Goal: Feedback & Contribution: Leave review/rating

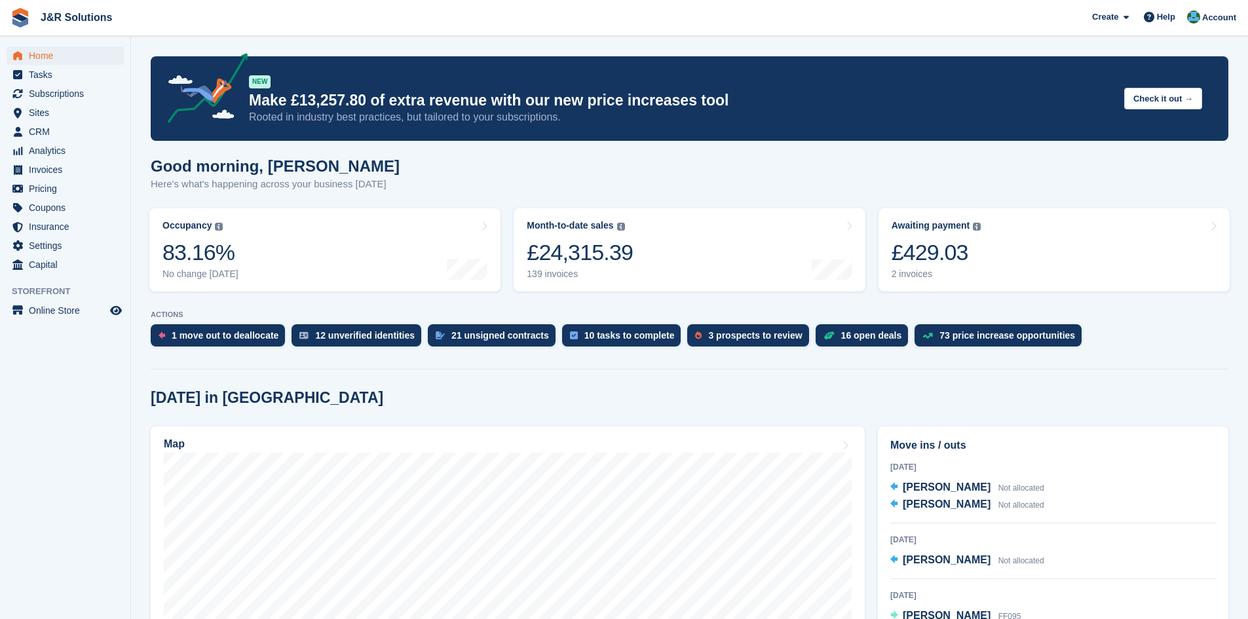
drag, startPoint x: 809, startPoint y: 170, endPoint x: 694, endPoint y: 170, distance: 115.3
click at [698, 170] on div "Good morning, Macie Here's what's happening across your business today" at bounding box center [690, 182] width 1078 height 50
drag, startPoint x: 668, startPoint y: 170, endPoint x: 151, endPoint y: 156, distance: 517.7
click at [151, 157] on div "Good morning, Macie Here's what's happening across your business today" at bounding box center [690, 182] width 1078 height 50
click at [151, 157] on h1 "Good morning, Macie" at bounding box center [275, 166] width 249 height 18
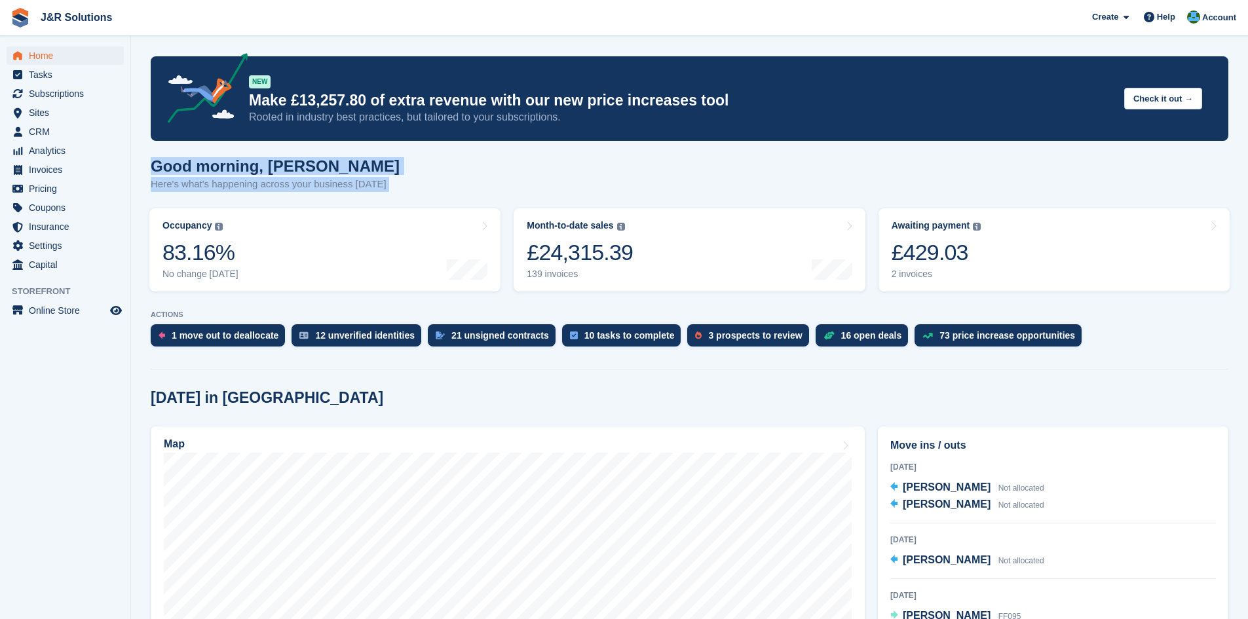
drag, startPoint x: 151, startPoint y: 156, endPoint x: 421, endPoint y: 179, distance: 270.9
click at [420, 179] on div "Good morning, Macie Here's what's happening across your business today" at bounding box center [690, 182] width 1078 height 50
click at [421, 178] on div "Good morning, Macie Here's what's happening across your business today" at bounding box center [690, 182] width 1078 height 50
drag, startPoint x: 386, startPoint y: 182, endPoint x: 147, endPoint y: 169, distance: 238.8
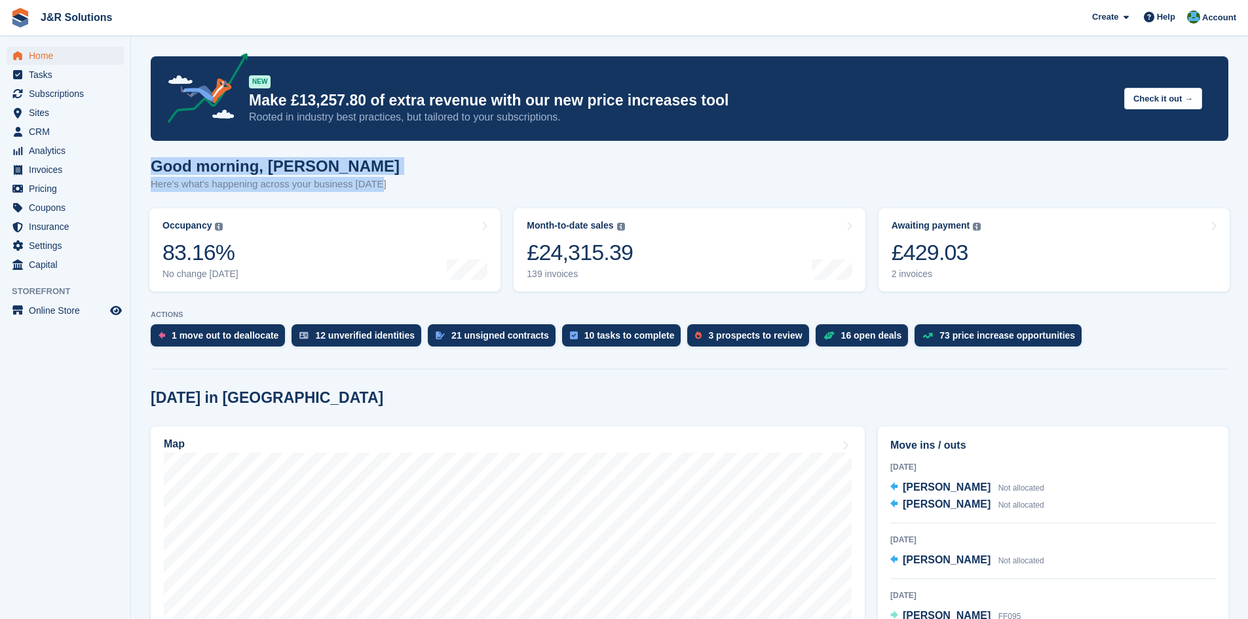
drag, startPoint x: 153, startPoint y: 171, endPoint x: 435, endPoint y: 179, distance: 281.8
click at [438, 178] on div "Good morning, Macie Here's what's happening across your business today" at bounding box center [690, 182] width 1078 height 50
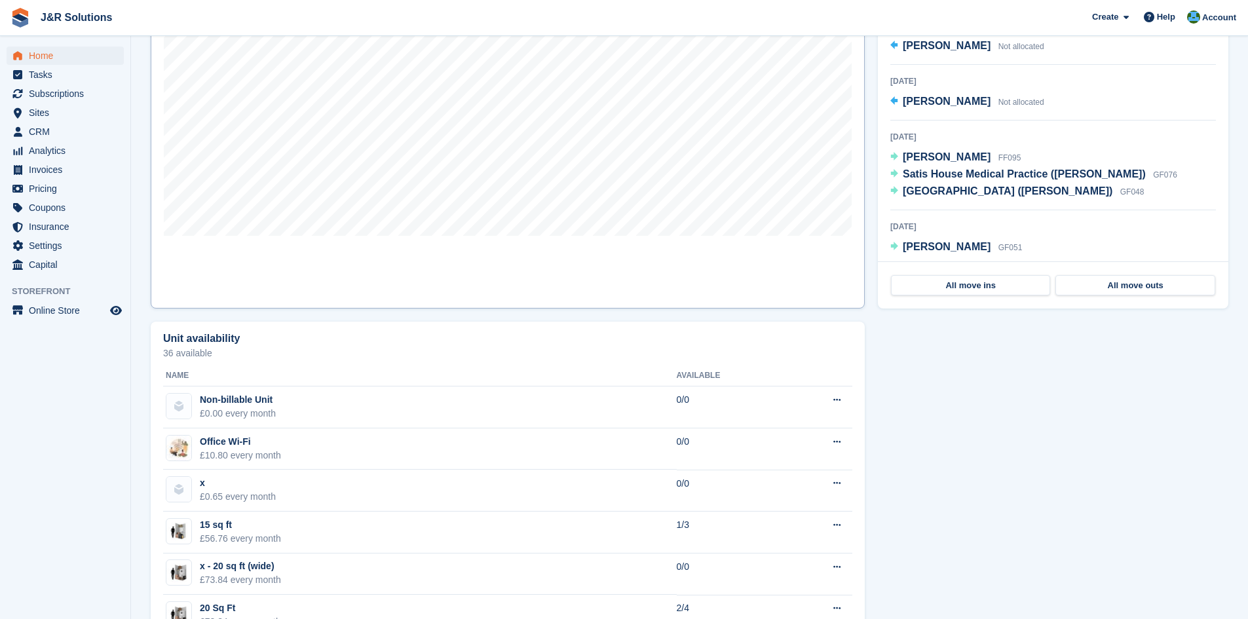
scroll to position [917, 0]
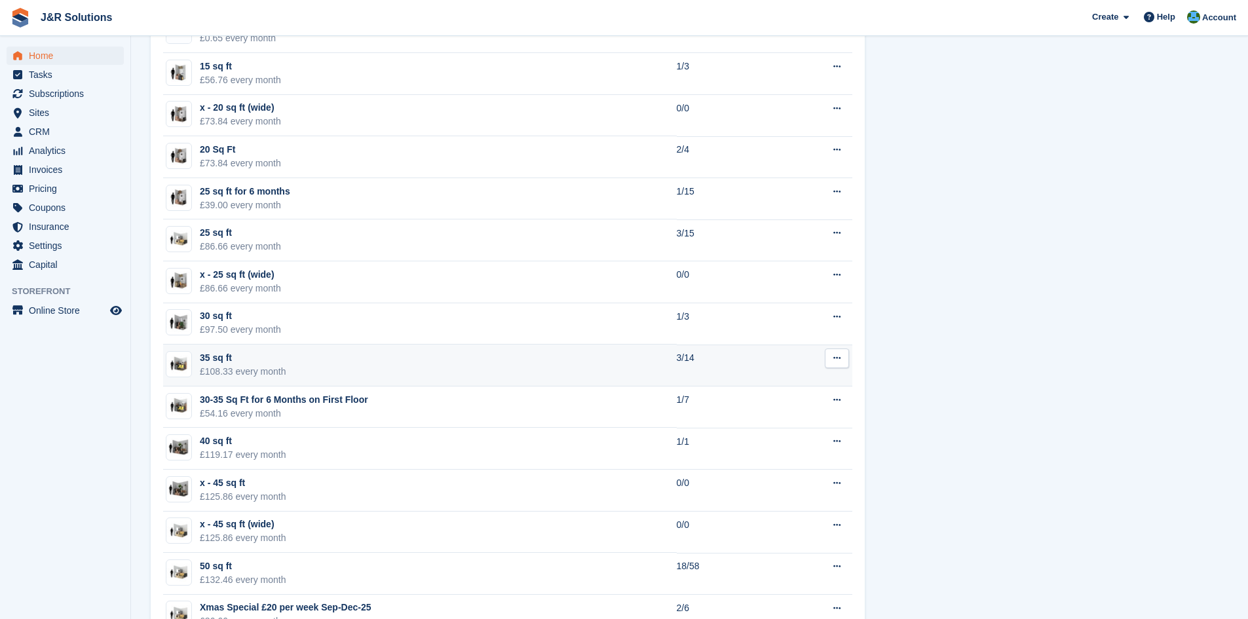
click at [514, 353] on td "35 sq ft £108.33 every month" at bounding box center [420, 366] width 514 height 42
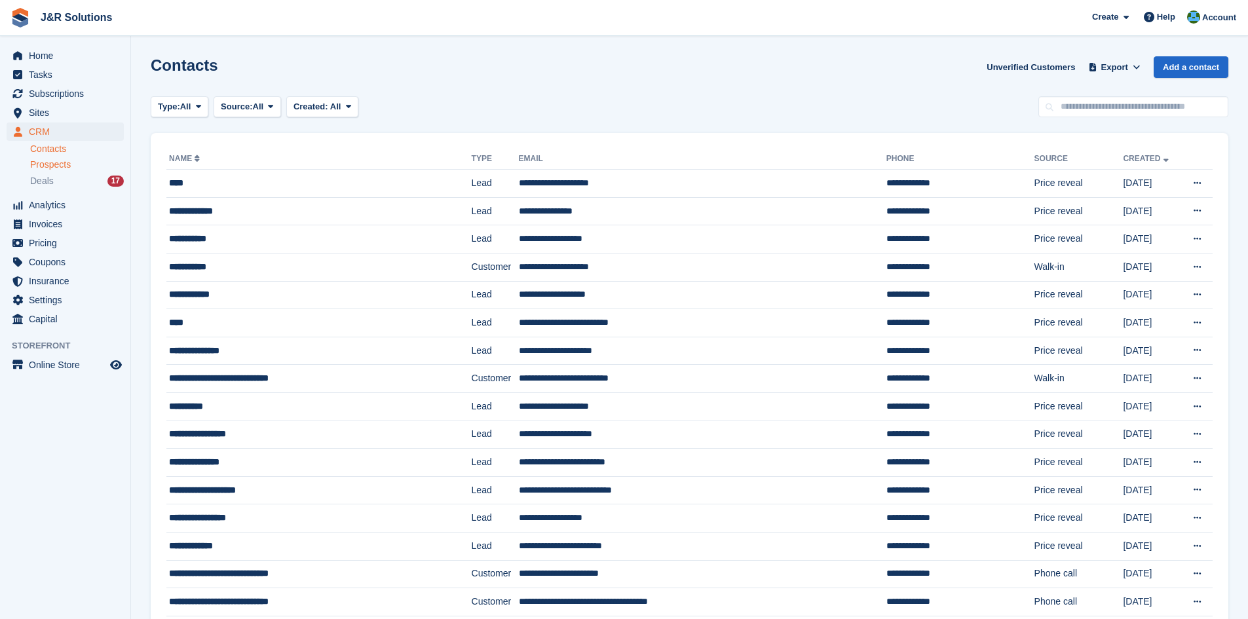
click at [71, 170] on div "Prospects" at bounding box center [77, 165] width 94 height 12
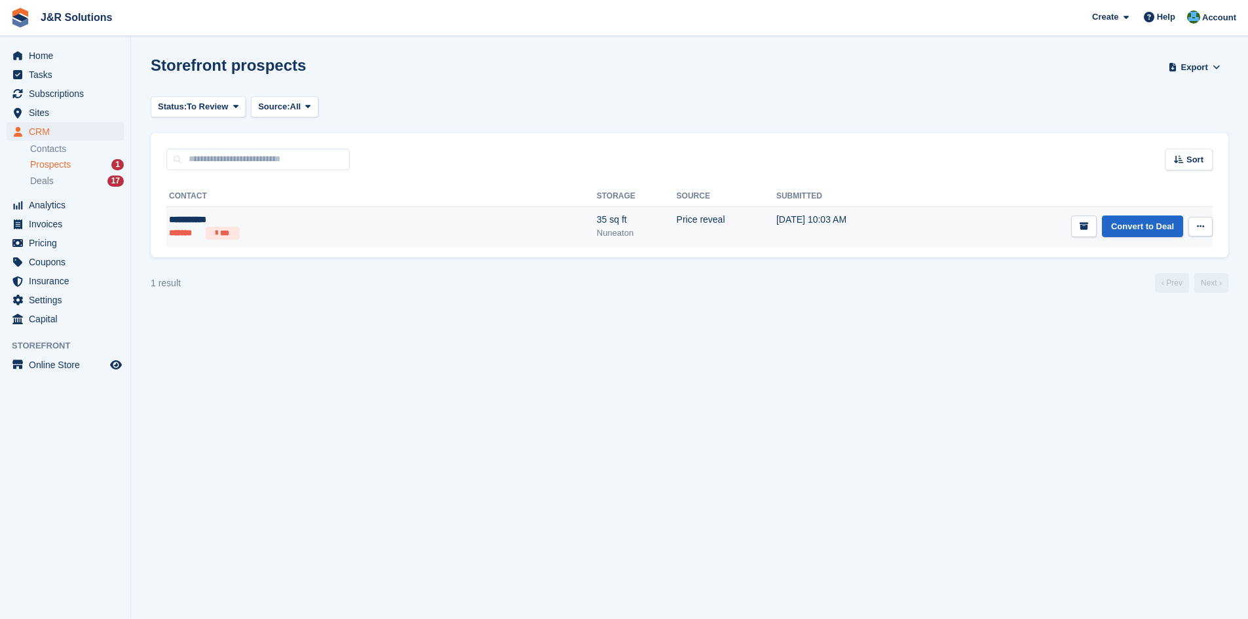
click at [265, 226] on div "**********" at bounding box center [272, 220] width 206 height 14
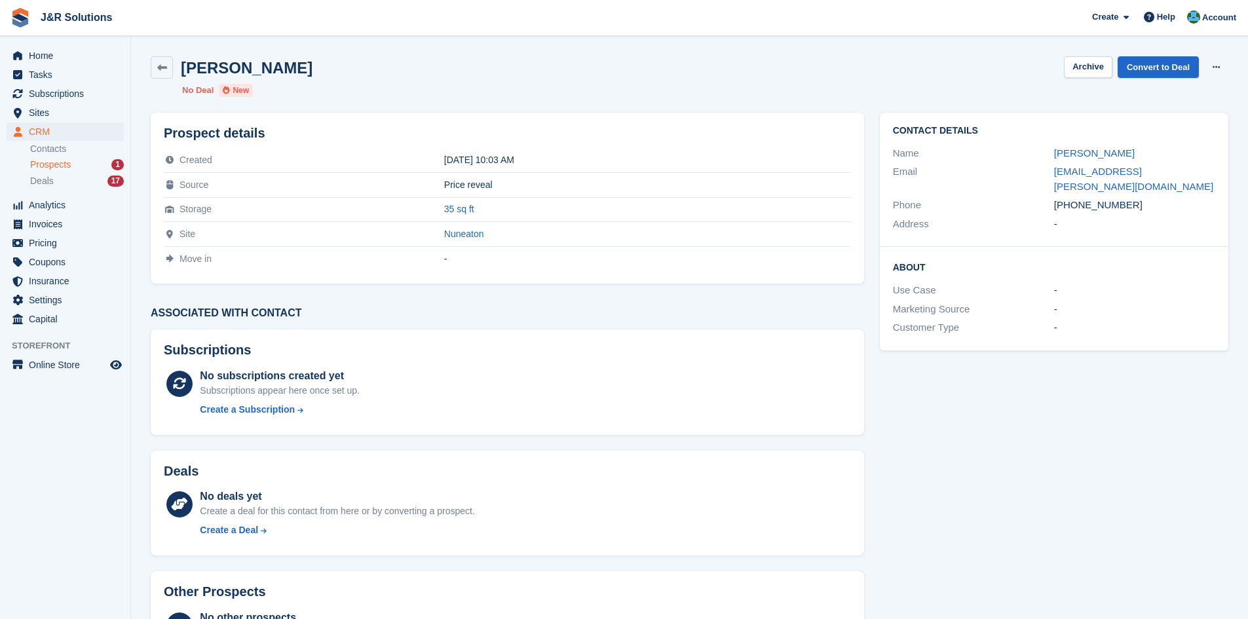
click at [1091, 162] on div "Email [EMAIL_ADDRESS][PERSON_NAME][DOMAIN_NAME]" at bounding box center [1054, 178] width 322 height 33
click at [1091, 164] on div "Email jack.a.randle@gmail.com" at bounding box center [1054, 178] width 322 height 33
click at [1095, 166] on link "jack.a.randle@gmail.com" at bounding box center [1133, 179] width 159 height 26
click at [1127, 88] on div "Jack Randle Archive Convert to Deal Delete prospect No Deal New" at bounding box center [689, 76] width 1093 height 56
drag, startPoint x: 1141, startPoint y: 66, endPoint x: 902, endPoint y: 210, distance: 279.5
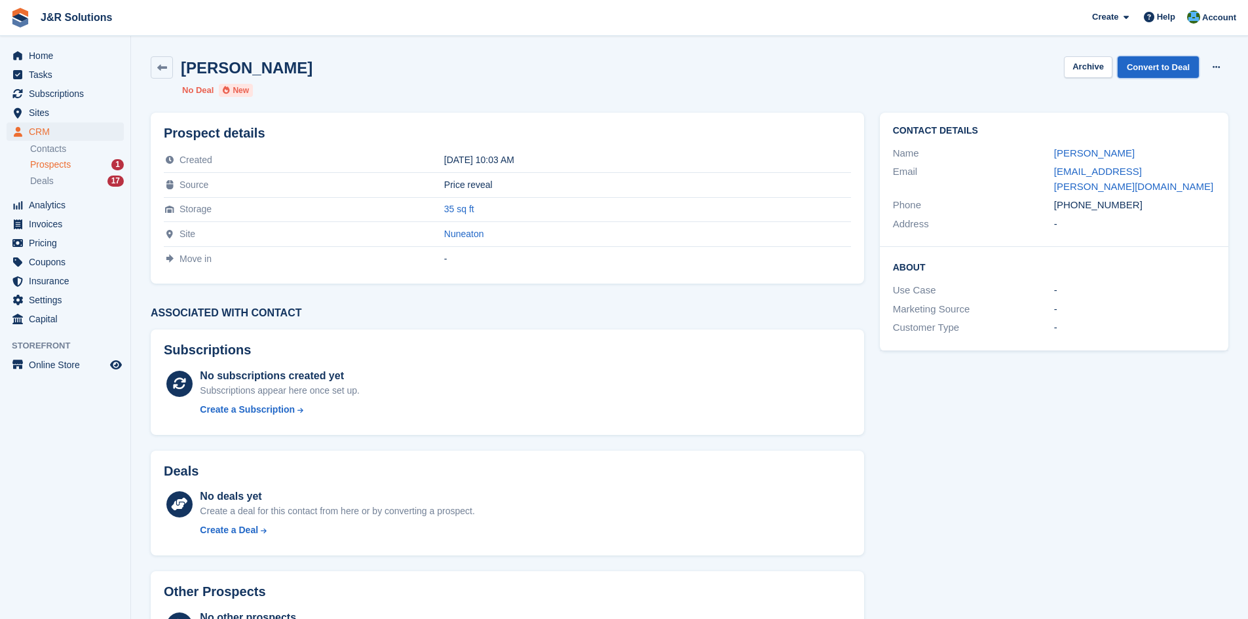
click at [1140, 66] on link "Convert to Deal" at bounding box center [1158, 67] width 81 height 22
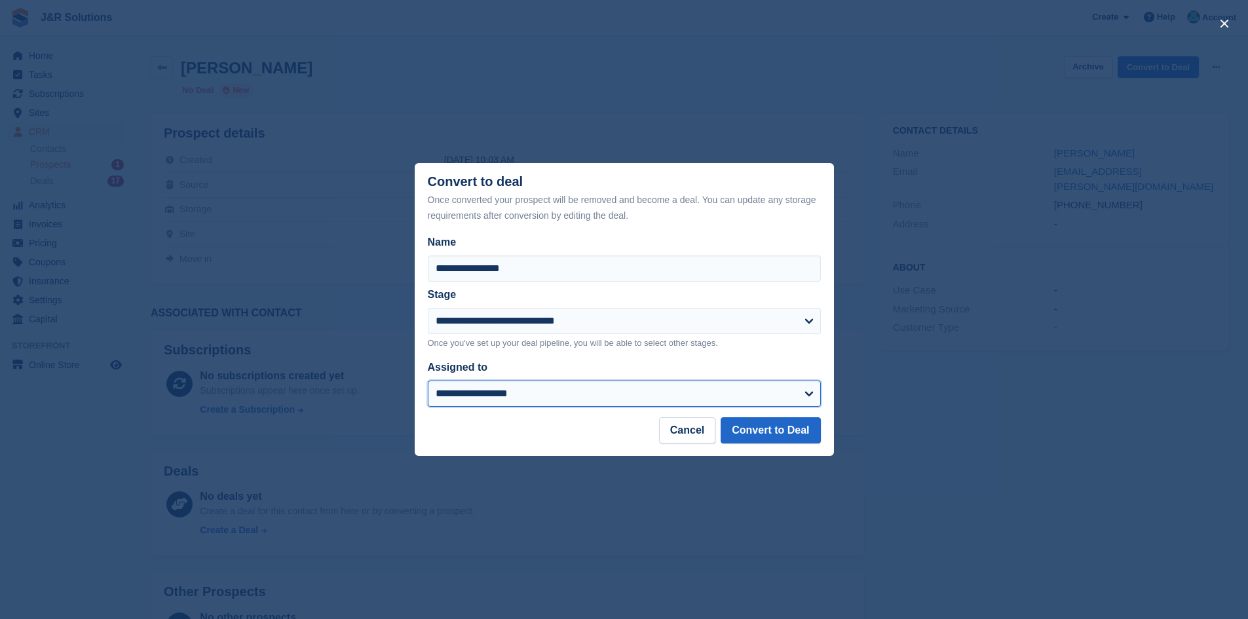
click at [539, 390] on select "**********" at bounding box center [624, 394] width 393 height 26
select select "****"
click at [428, 382] on select "**********" at bounding box center [624, 394] width 393 height 26
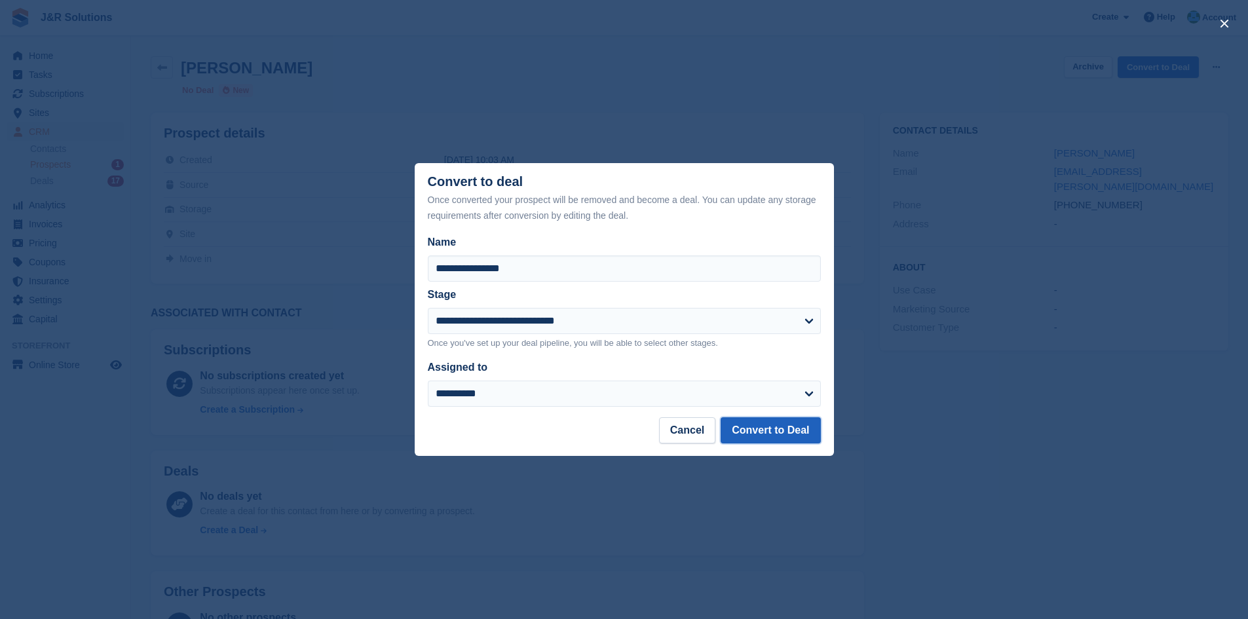
click at [770, 430] on button "Convert to Deal" at bounding box center [771, 430] width 100 height 26
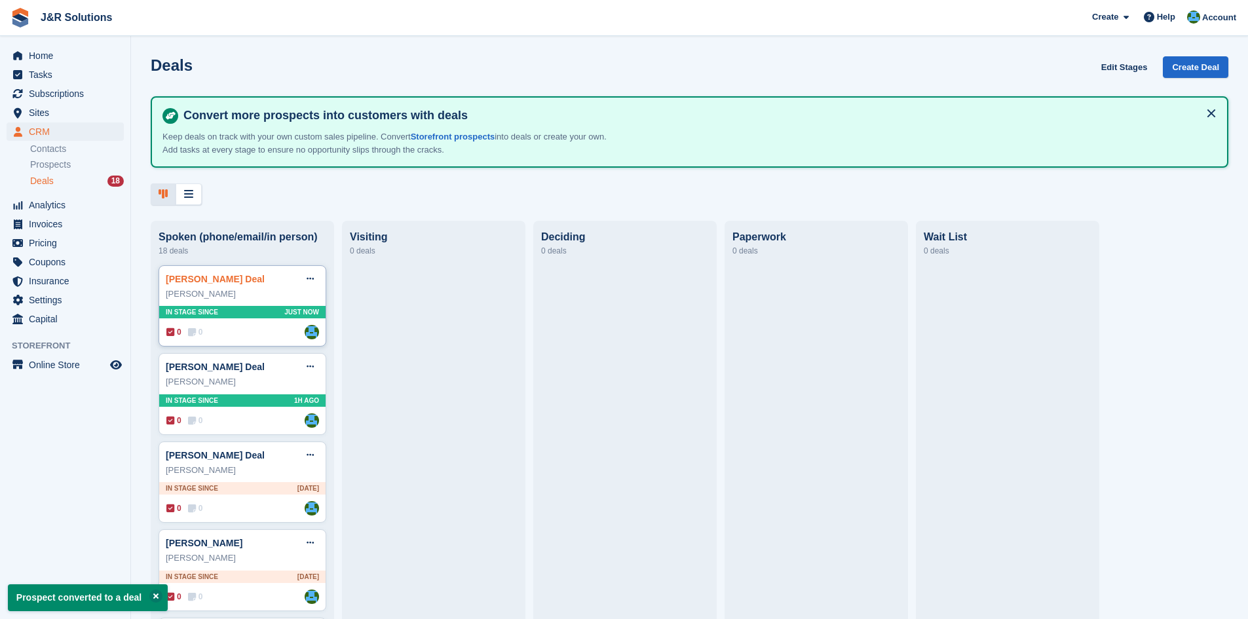
click at [217, 278] on link "Jack Randle Deal" at bounding box center [215, 279] width 99 height 10
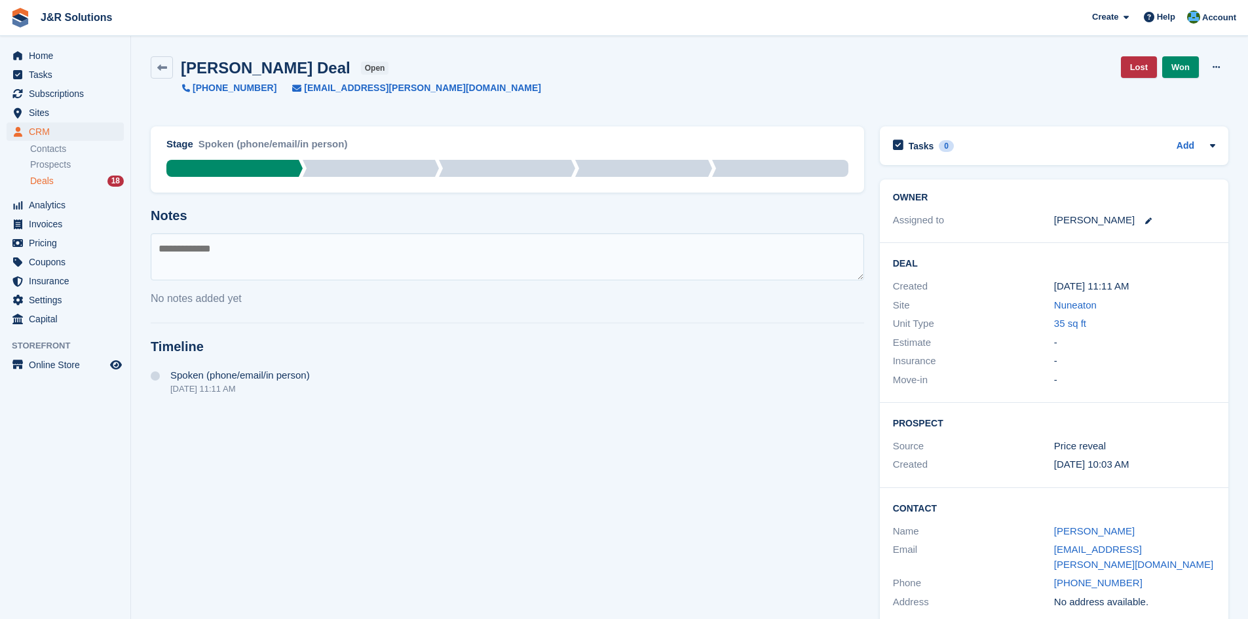
click at [459, 252] on textarea at bounding box center [507, 256] width 713 height 47
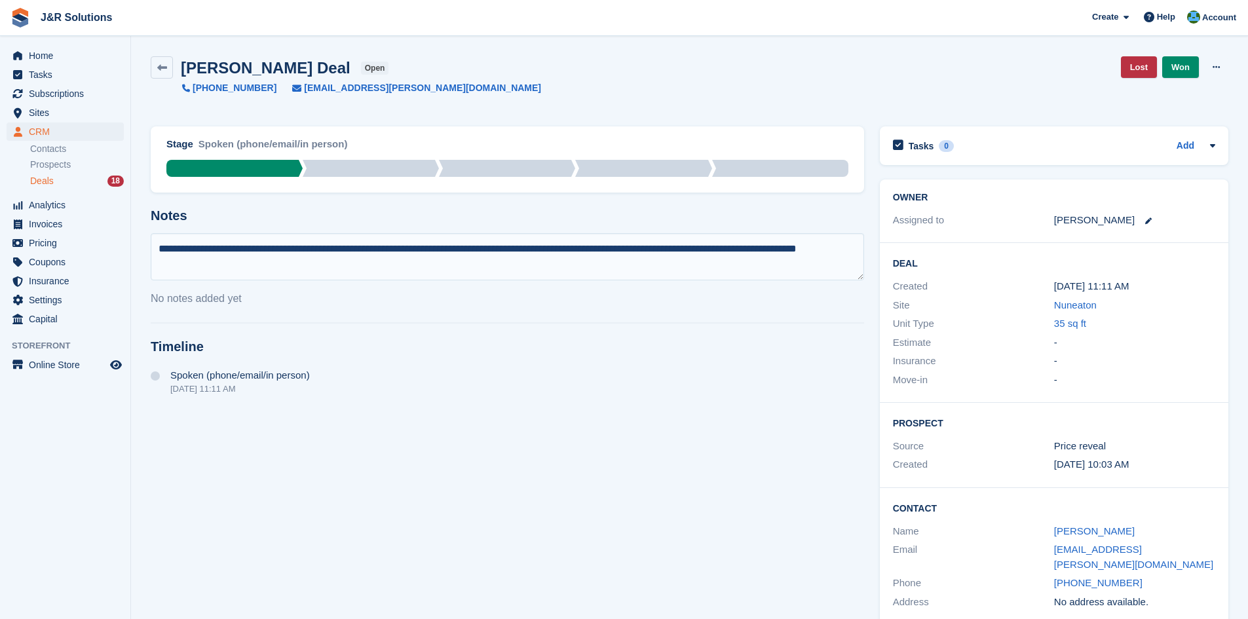
type textarea "**********"
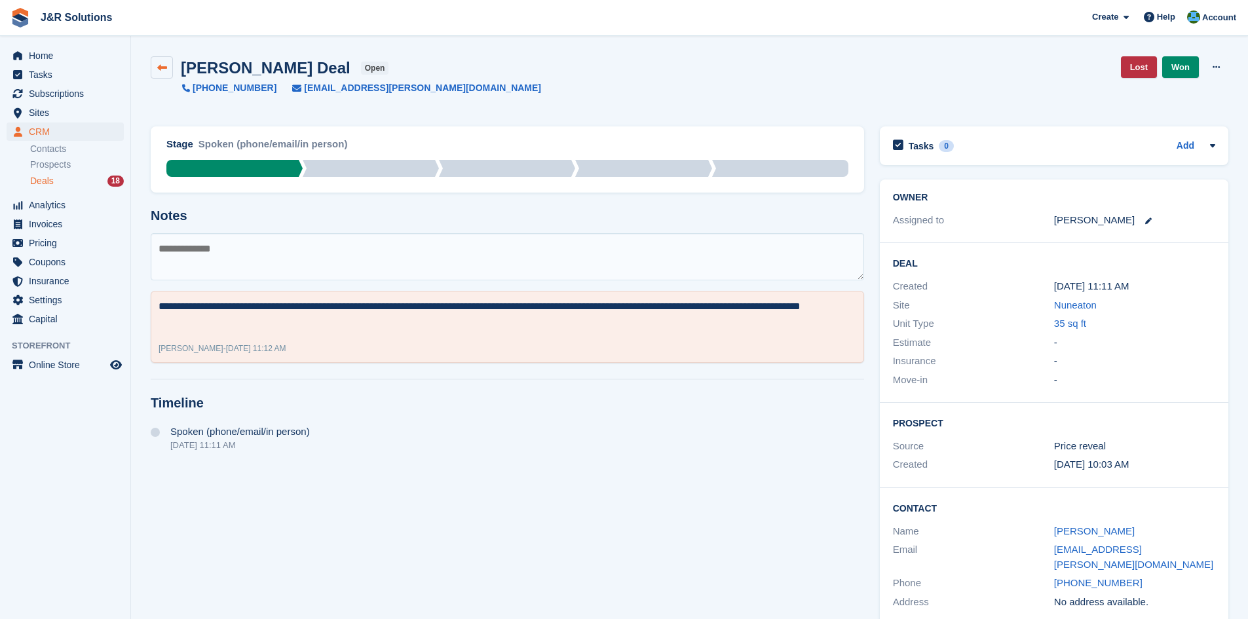
click at [157, 60] on link at bounding box center [162, 67] width 22 height 22
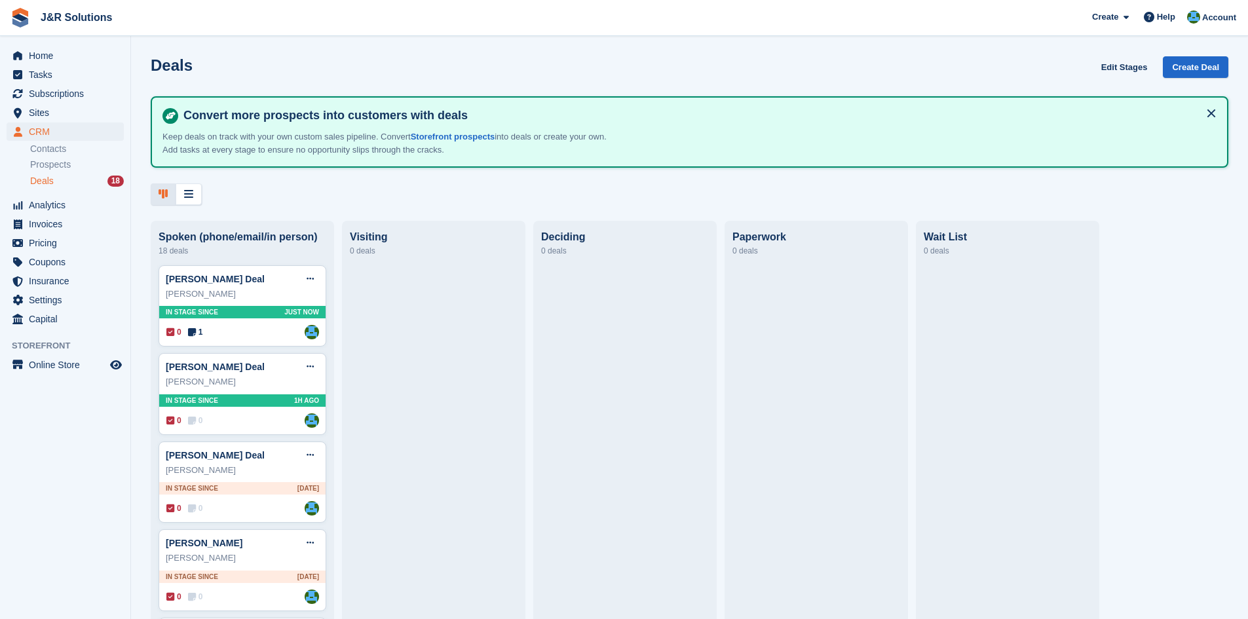
click at [939, 215] on div "Deals Edit Stages Create Deal Convert more prospects into customers with deals …" at bounding box center [689, 309] width 1117 height 619
drag, startPoint x: 939, startPoint y: 215, endPoint x: 978, endPoint y: 321, distance: 112.9
click at [980, 325] on div "Deals Edit Stages Create Deal Convert more prospects into customers with deals …" at bounding box center [689, 309] width 1117 height 619
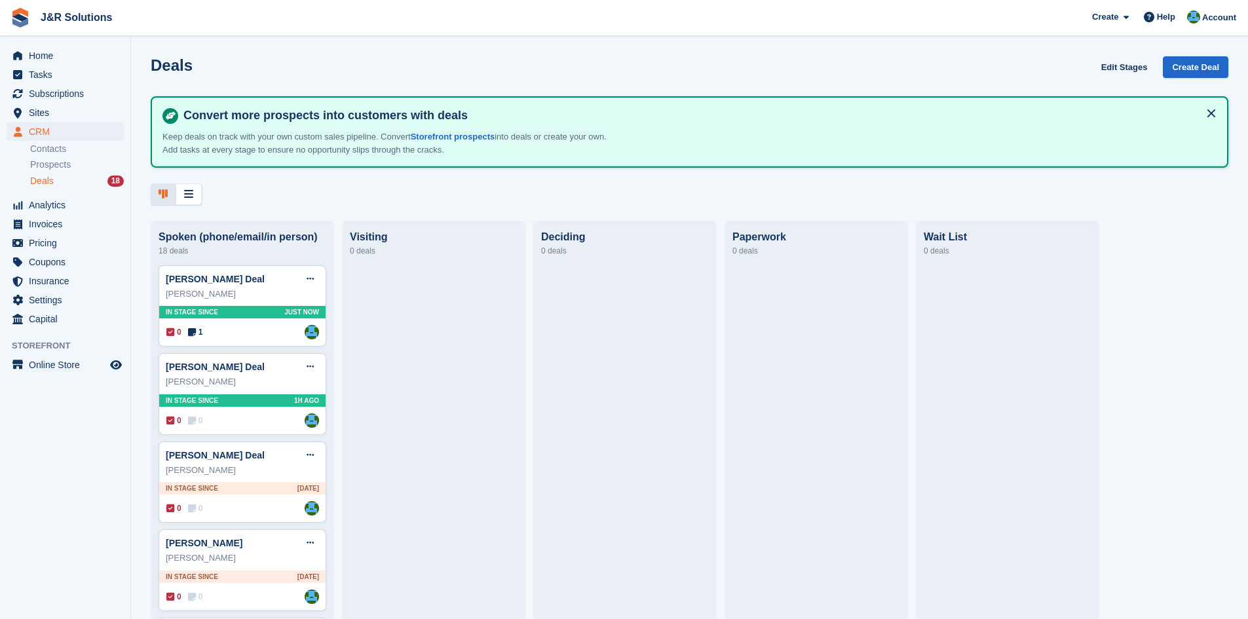
drag, startPoint x: 909, startPoint y: 218, endPoint x: 1000, endPoint y: 254, distance: 97.1
click at [1000, 254] on div "Deals Edit Stages Create Deal Convert more prospects into customers with deals …" at bounding box center [689, 309] width 1117 height 619
drag, startPoint x: 924, startPoint y: 235, endPoint x: 1000, endPoint y: 249, distance: 76.6
click at [1006, 252] on div "0 deals" at bounding box center [1008, 251] width 168 height 16
click at [889, 178] on div "Deals Edit Stages Create Deal Convert more prospects into customers with deals …" at bounding box center [689, 130] width 1117 height 149
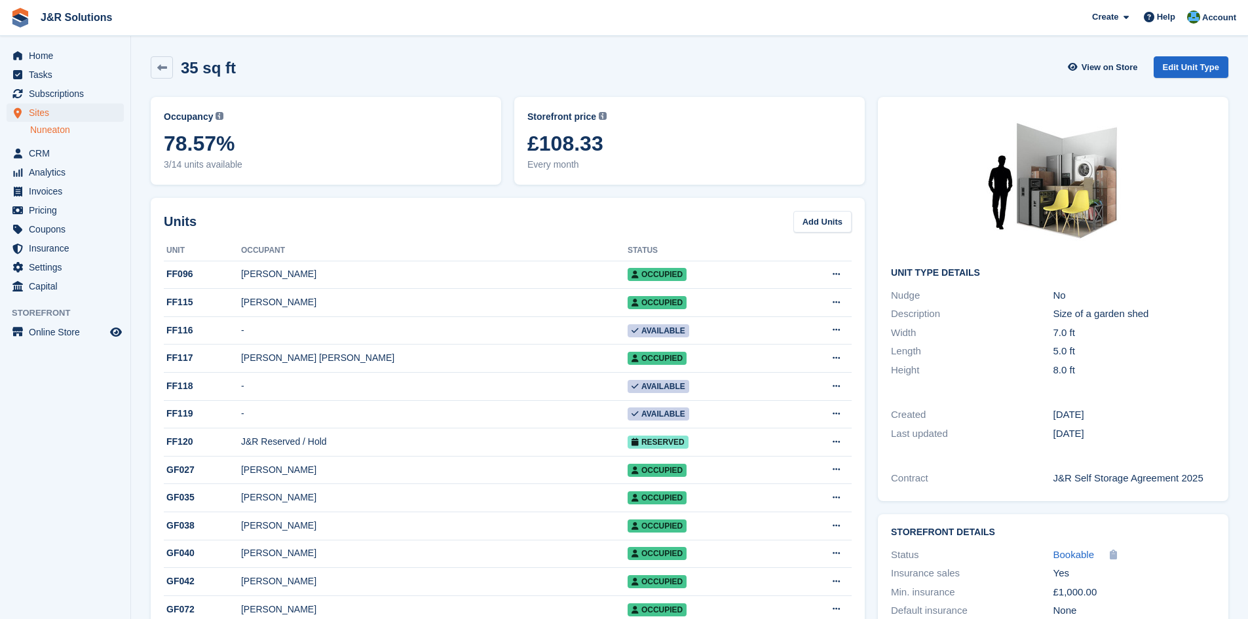
click at [616, 98] on div "Storefront price The price any visitor to your Storefront will be asked to pay.…" at bounding box center [689, 141] width 350 height 88
drag, startPoint x: 619, startPoint y: 117, endPoint x: 183, endPoint y: 77, distance: 438.1
click at [183, 77] on div "35 sq ft View on Store Edit Unit Type Occupancy Current percentage of all curre…" at bounding box center [690, 467] width 1078 height 835
click at [431, 63] on div "35 sq ft View on Store Edit Unit Type" at bounding box center [690, 67] width 1078 height 22
click at [429, 64] on div "35 sq ft View on Store Edit Unit Type" at bounding box center [690, 67] width 1078 height 22
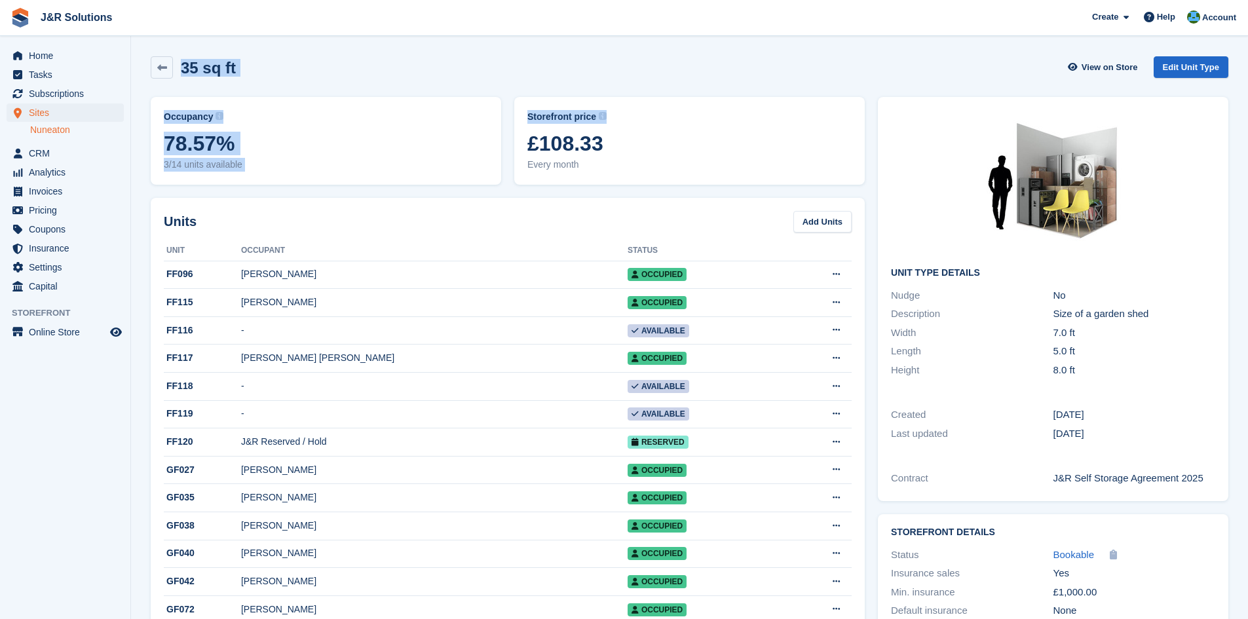
click at [429, 65] on div "35 sq ft View on Store Edit Unit Type" at bounding box center [690, 67] width 1078 height 22
click at [491, 70] on div "35 sq ft View on Store Edit Unit Type" at bounding box center [690, 67] width 1078 height 22
drag, startPoint x: 546, startPoint y: 88, endPoint x: 521, endPoint y: 49, distance: 46.2
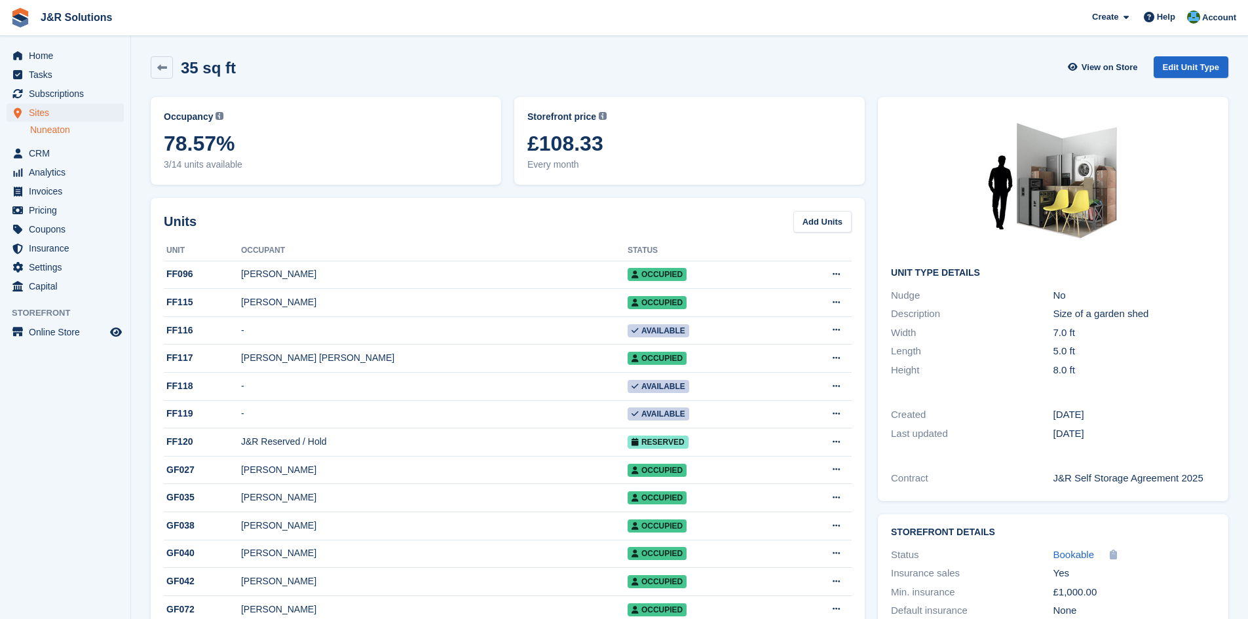
click at [521, 49] on section "35 sq ft View on Store Edit Unit Type Occupancy Current percentage of all curre…" at bounding box center [689, 448] width 1117 height 896
click at [504, 82] on div "35 sq ft View on Store Edit Unit Type" at bounding box center [689, 70] width 1091 height 41
click at [490, 86] on div "35 sq ft View on Store Edit Unit Type" at bounding box center [689, 70] width 1091 height 41
click at [828, 100] on div "Storefront price The price any visitor to your Storefront will be asked to pay.…" at bounding box center [689, 141] width 350 height 88
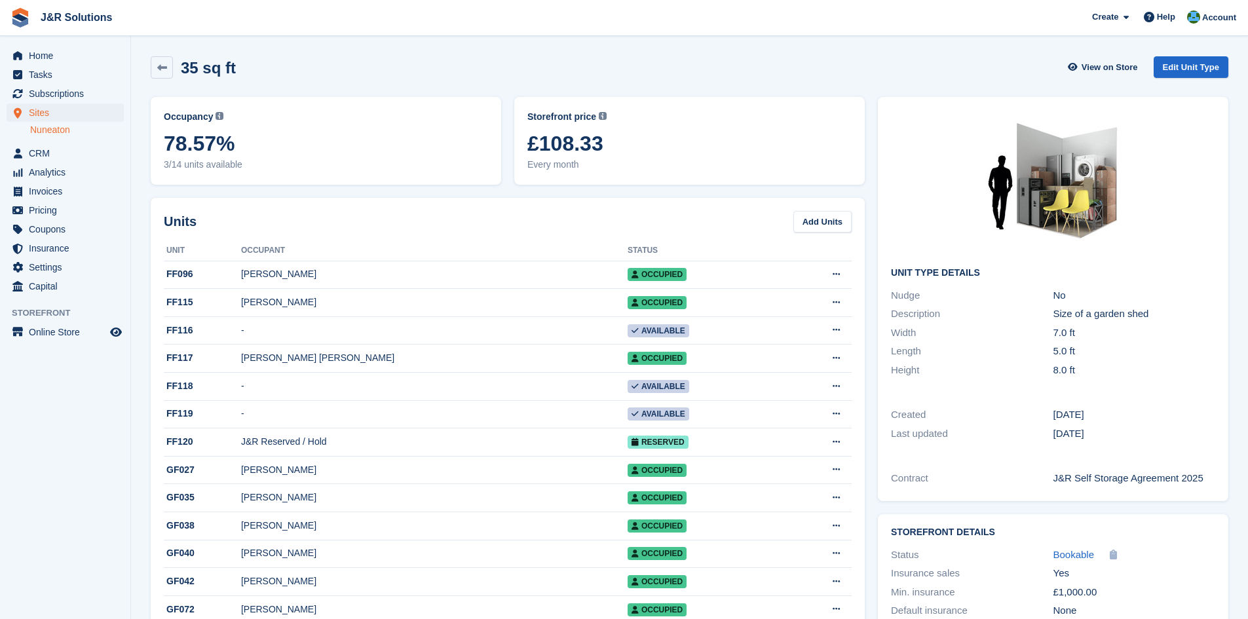
click at [1023, 175] on img at bounding box center [1053, 183] width 197 height 147
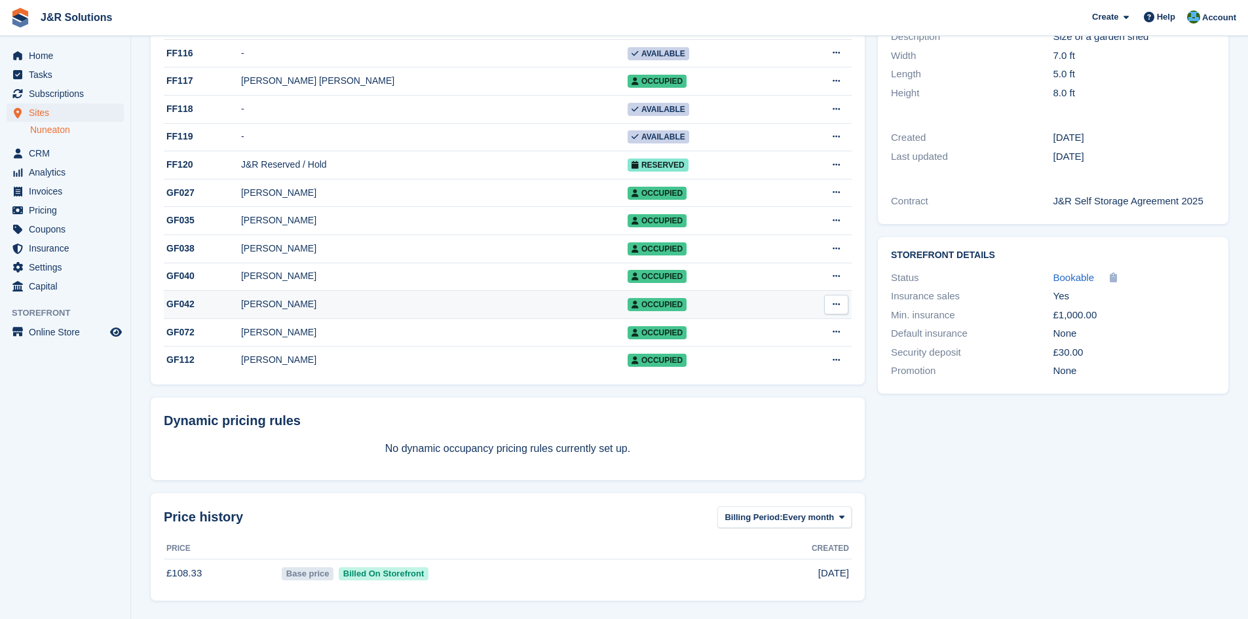
scroll to position [286, 0]
click at [78, 233] on span "Coupons" at bounding box center [68, 229] width 79 height 18
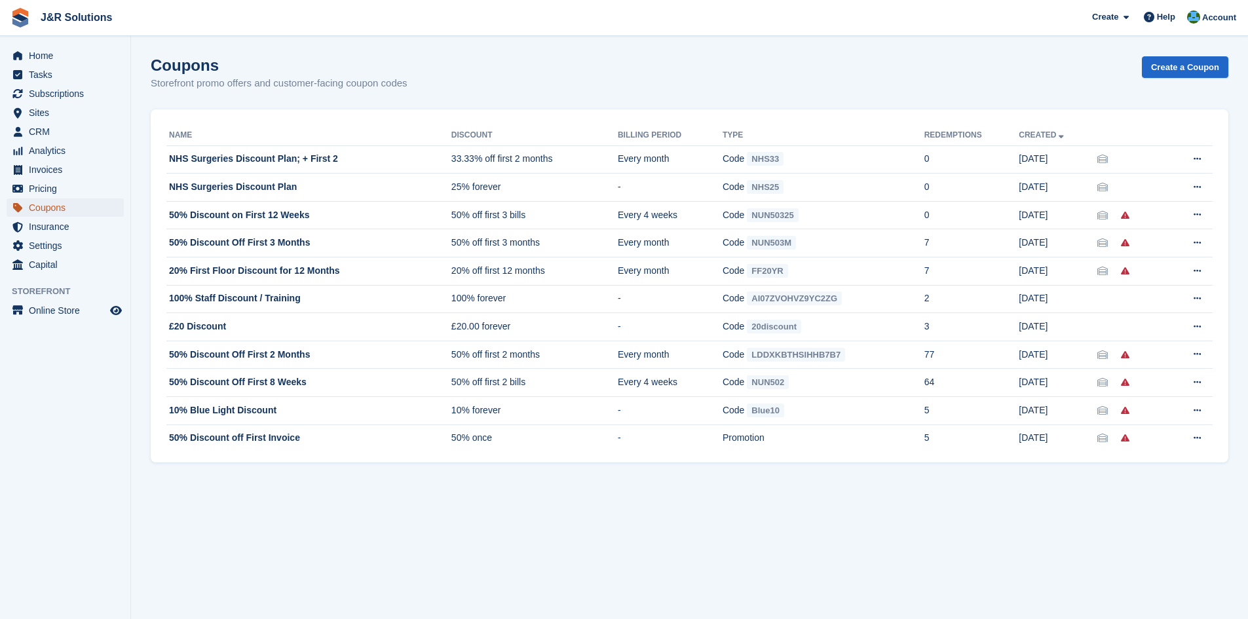
click at [66, 201] on span "Coupons" at bounding box center [68, 207] width 79 height 18
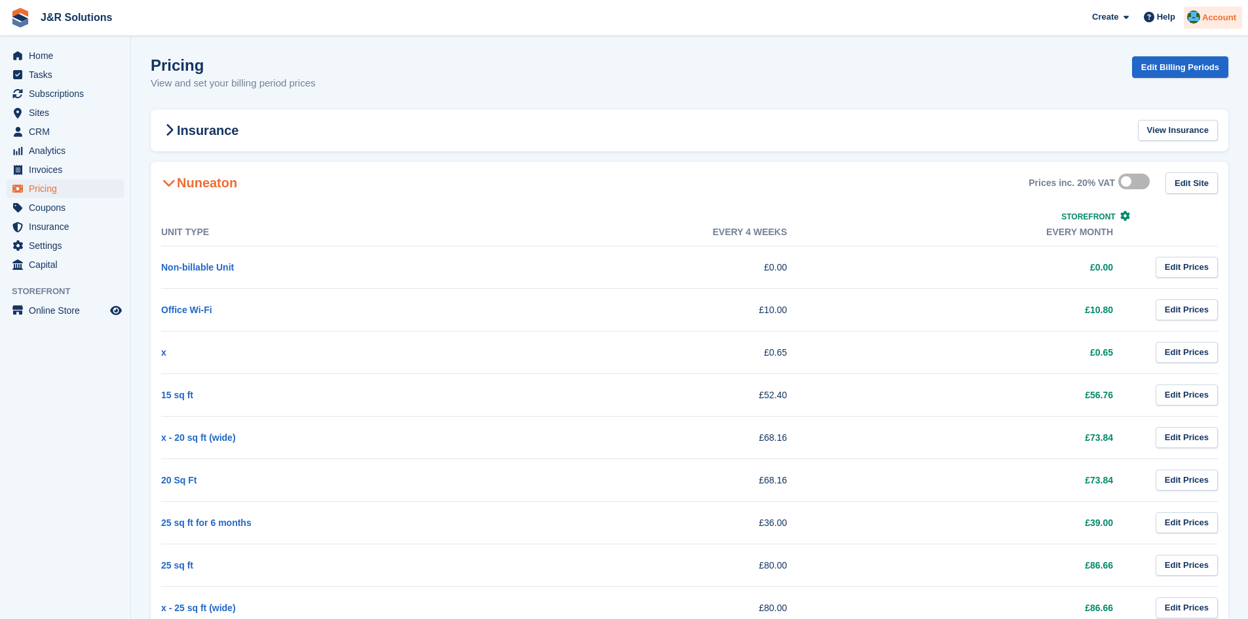
click at [1207, 18] on span "Account" at bounding box center [1219, 17] width 34 height 13
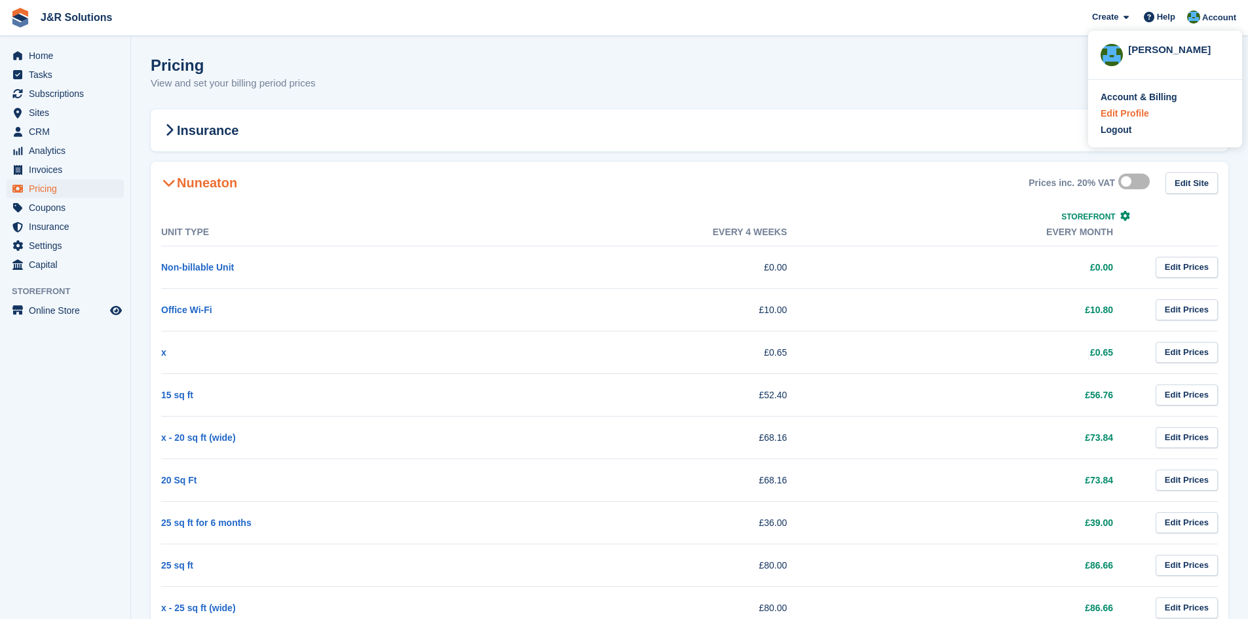
click at [1146, 115] on div "Edit Profile" at bounding box center [1125, 114] width 48 height 14
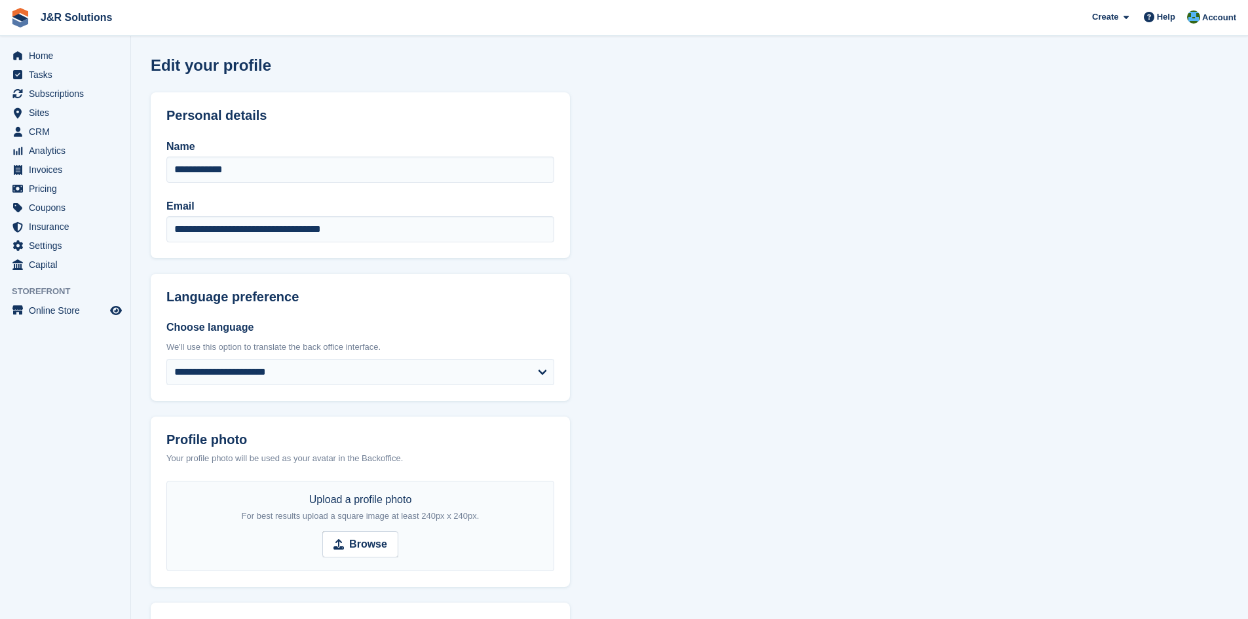
click at [701, 250] on section "**********" at bounding box center [689, 492] width 1117 height 984
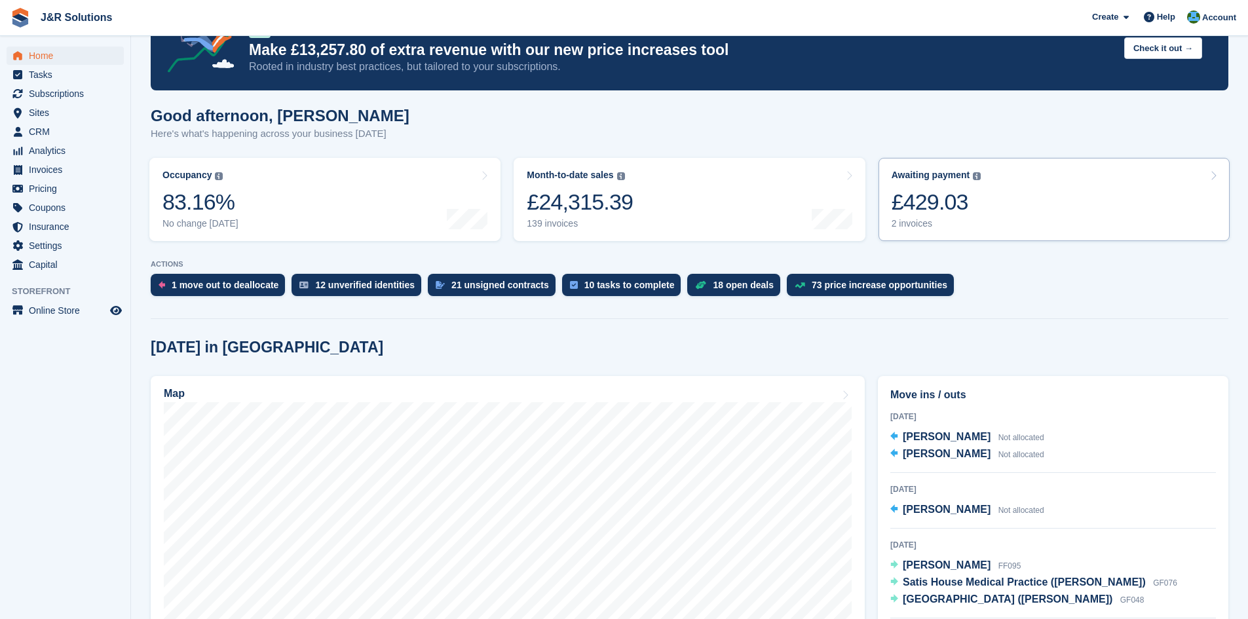
click at [989, 204] on link "Awaiting payment The total outstanding balance on all open invoices. £429.03 2 …" at bounding box center [1054, 199] width 351 height 83
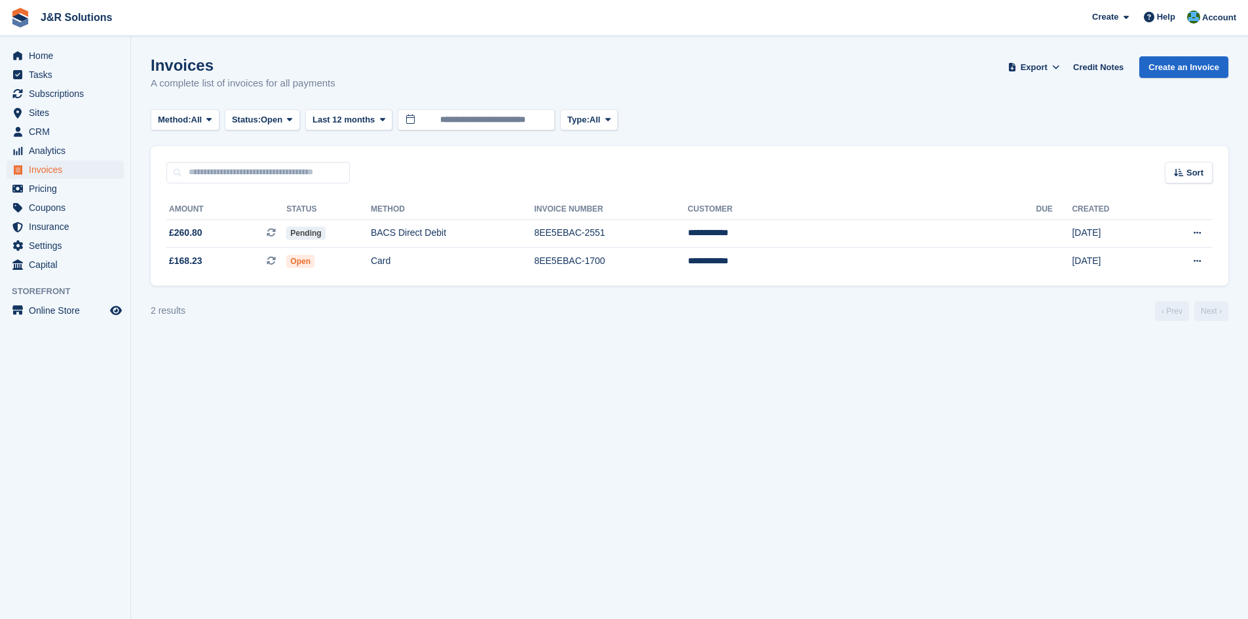
click at [841, 100] on div "Invoices A complete list of invoices for all payments Export Export Invoices Ex…" at bounding box center [690, 81] width 1078 height 50
click at [558, 182] on div "Sort Sort by Date created Created (oldest first) Created (newest first)" at bounding box center [690, 164] width 1078 height 37
click at [687, 199] on th "Invoice Number" at bounding box center [610, 209] width 153 height 21
click at [685, 184] on div "**********" at bounding box center [690, 234] width 1078 height 102
click at [869, 165] on div "Sort Sort by Date created Created (oldest first) Created (newest first)" at bounding box center [690, 164] width 1078 height 37
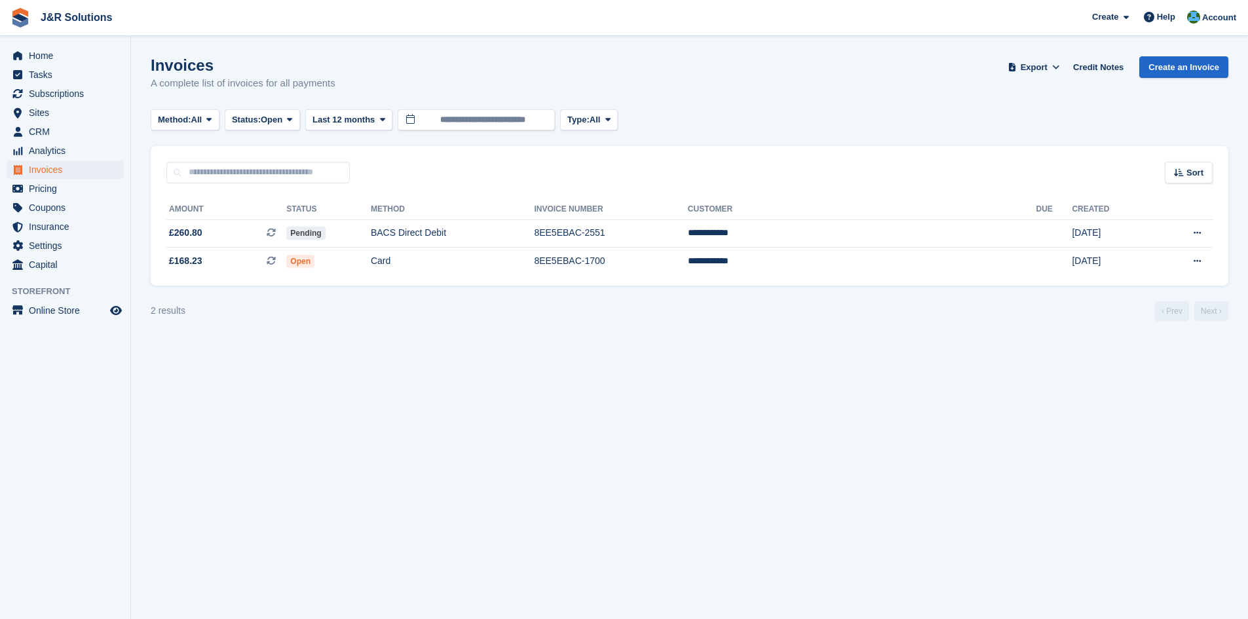
click at [861, 171] on div "Sort Sort by Date created Created (oldest first) Created (newest first)" at bounding box center [690, 164] width 1078 height 37
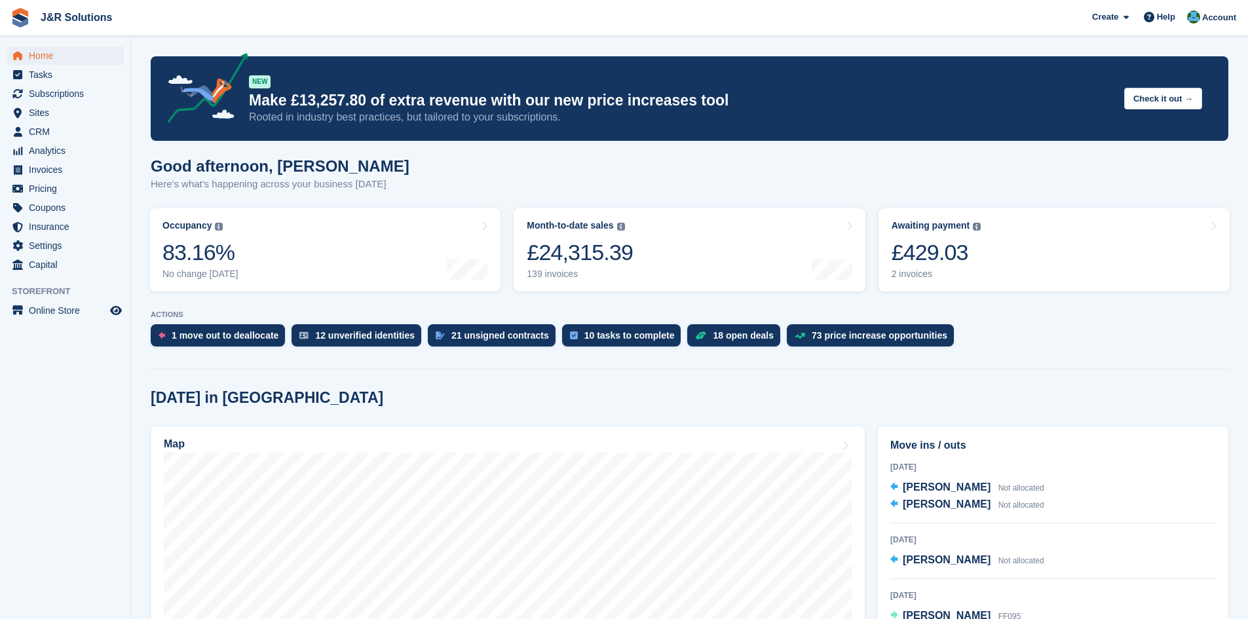
click at [820, 394] on div "[DATE] in [GEOGRAPHIC_DATA]" at bounding box center [690, 398] width 1078 height 18
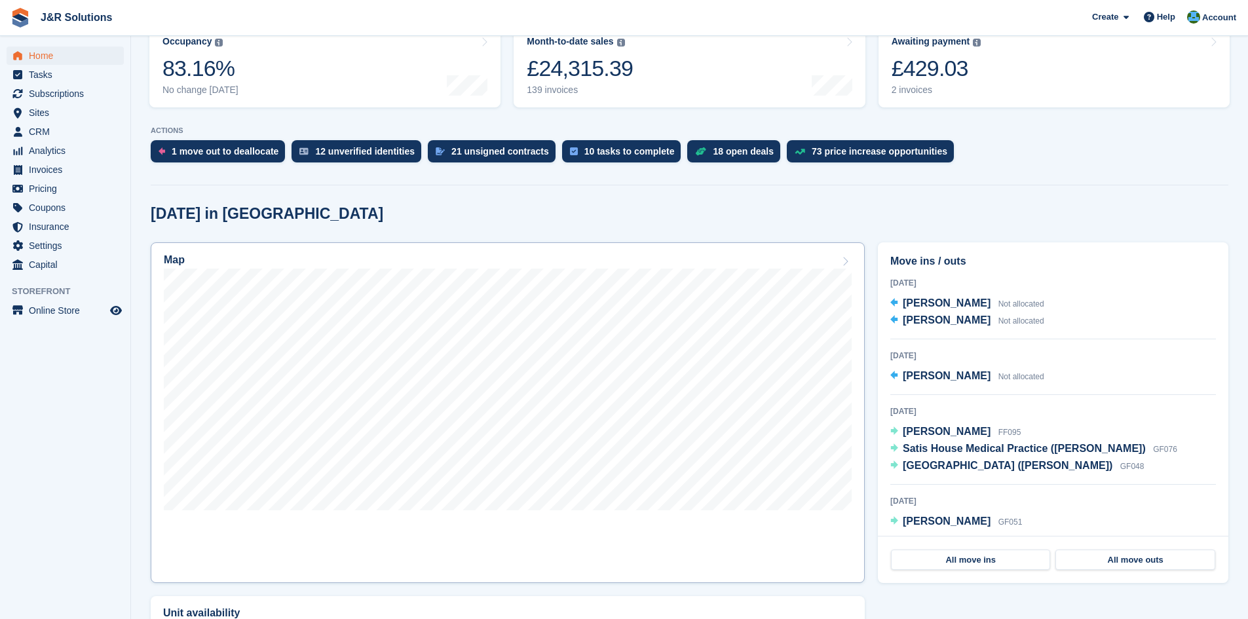
scroll to position [197, 0]
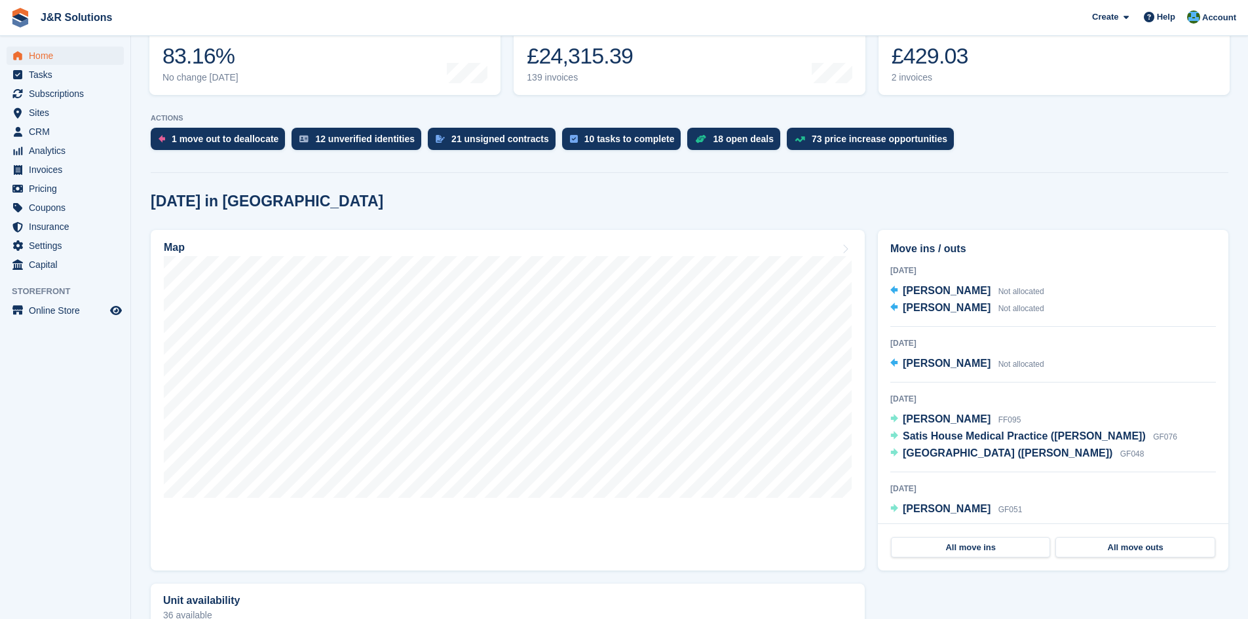
drag, startPoint x: 1086, startPoint y: 130, endPoint x: 1084, endPoint y: 124, distance: 6.7
click at [1086, 129] on div "1 move out to deallocate 12 unverified identities 21 unsigned contracts 10 task…" at bounding box center [690, 142] width 1078 height 29
click at [918, 200] on div "Today in Nuneaton" at bounding box center [690, 202] width 1078 height 18
click at [1191, 118] on p "ACTIONS" at bounding box center [690, 118] width 1078 height 9
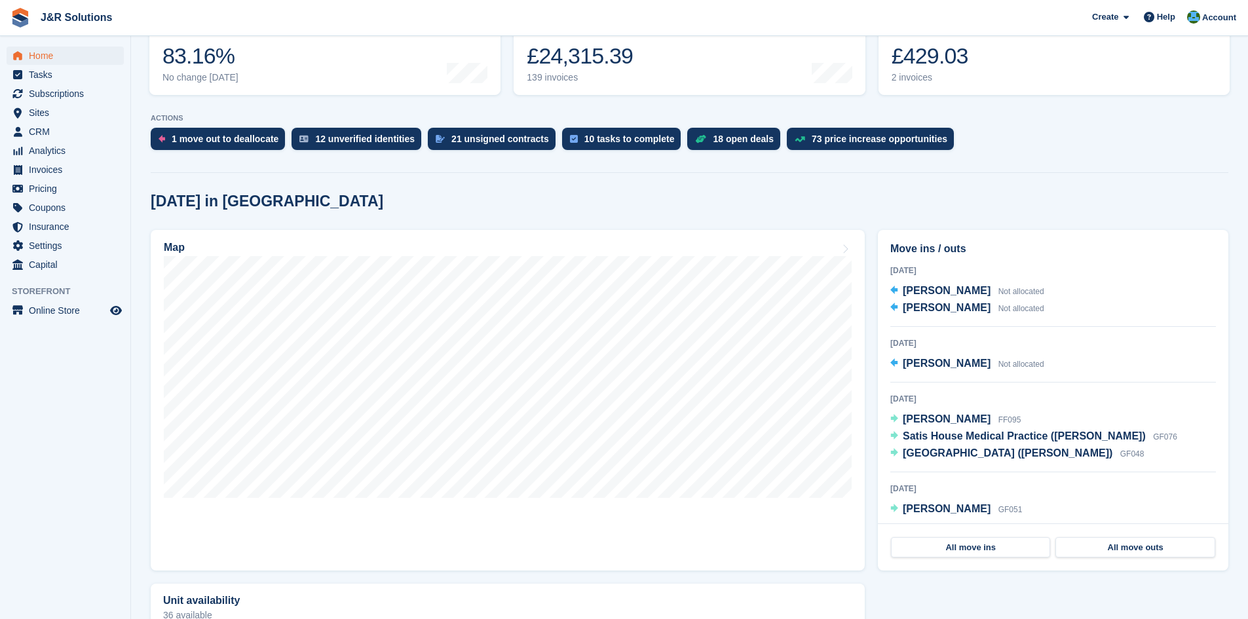
click at [1011, 135] on div "1 move out to deallocate 12 unverified identities 21 unsigned contracts 10 task…" at bounding box center [690, 142] width 1078 height 29
drag, startPoint x: 755, startPoint y: 101, endPoint x: 1021, endPoint y: 99, distance: 265.3
click at [1006, 91] on div "Occupancy The percentage of all currently allocated units in terms of area. Inc…" at bounding box center [689, 53] width 1093 height 96
click at [105, 307] on span "Online Store" at bounding box center [68, 310] width 79 height 18
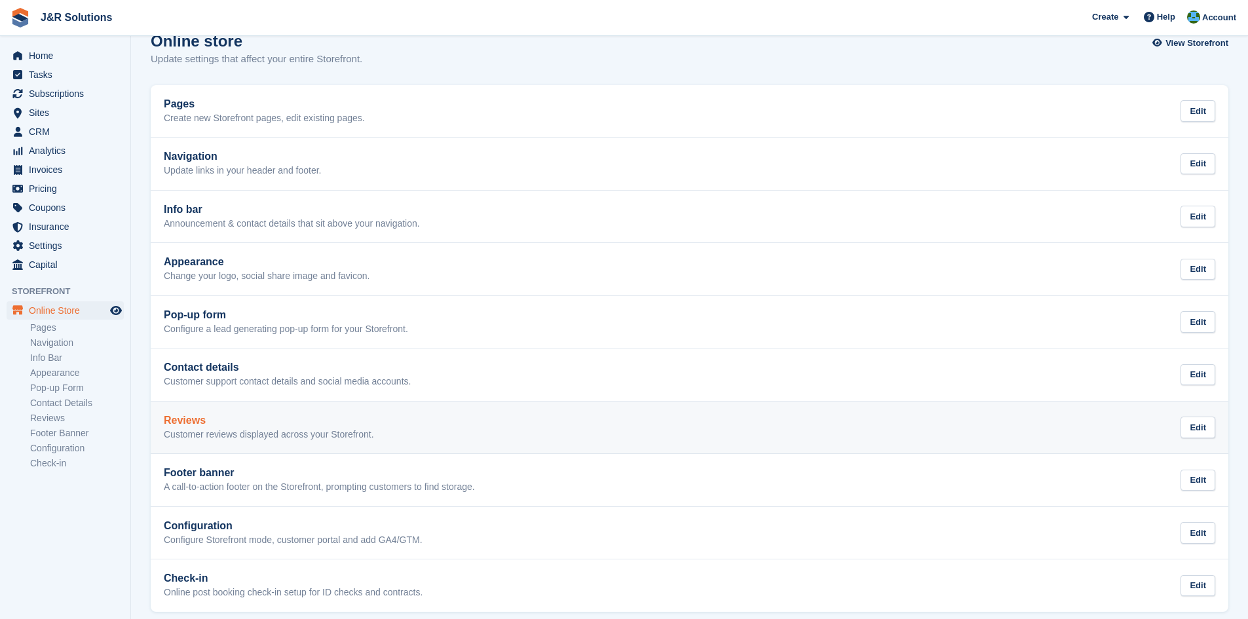
scroll to position [37, 0]
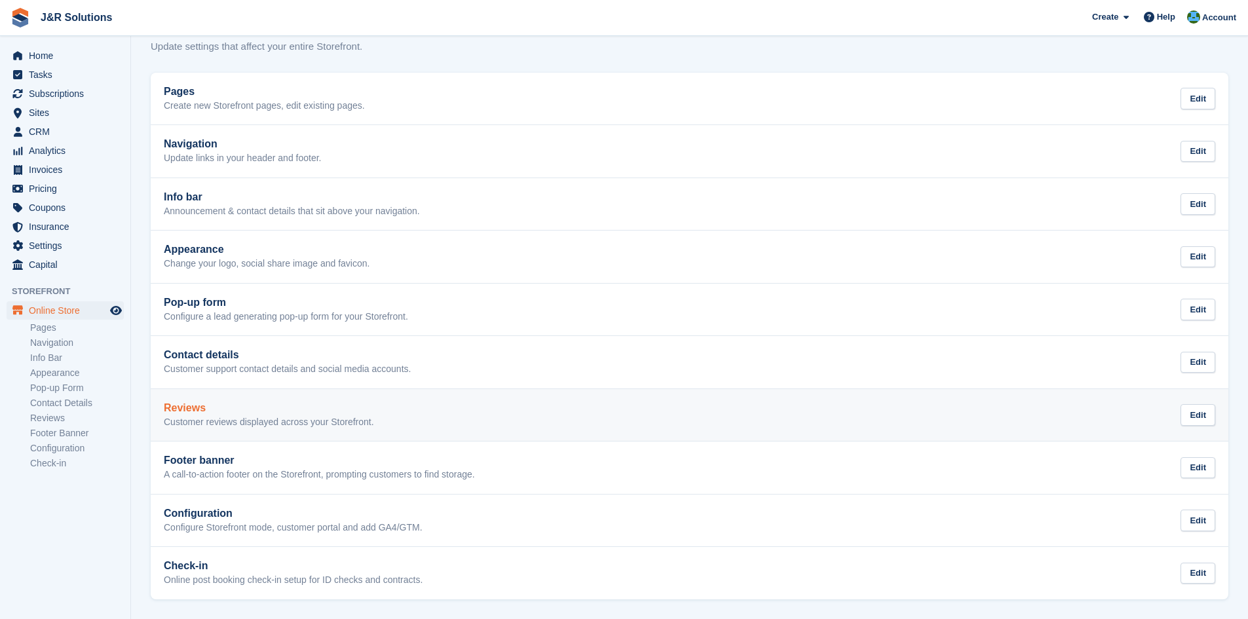
click at [576, 438] on link "Reviews Customer reviews displayed across your Storefront. Edit" at bounding box center [690, 415] width 1078 height 52
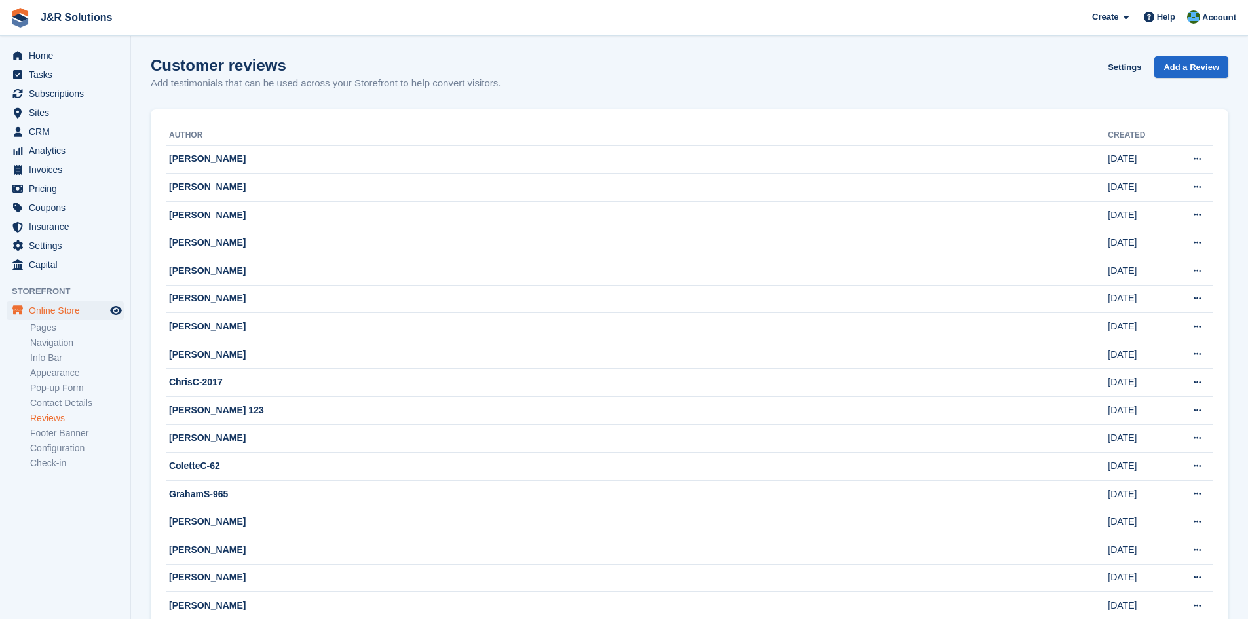
click at [1165, 83] on div "Customer reviews Add testimonials that can be used across your Storefront to he…" at bounding box center [690, 81] width 1078 height 50
click at [1184, 67] on span "Add a Review" at bounding box center [1191, 67] width 56 height 13
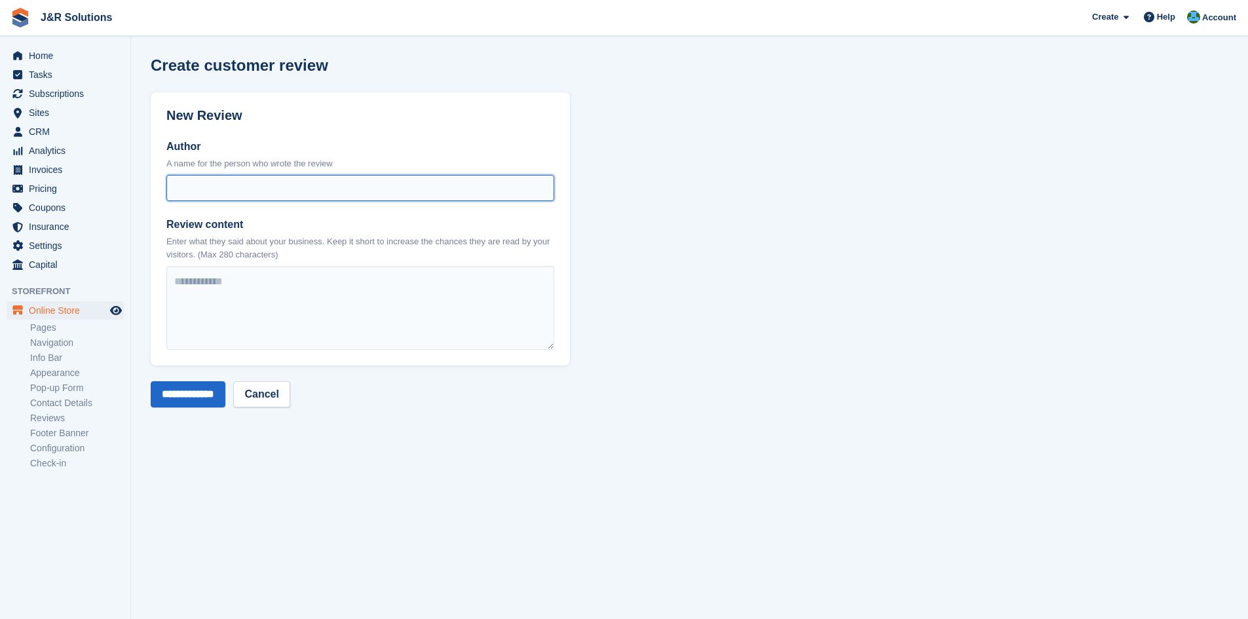
click at [299, 178] on input "Author" at bounding box center [360, 188] width 388 height 26
type input "**********"
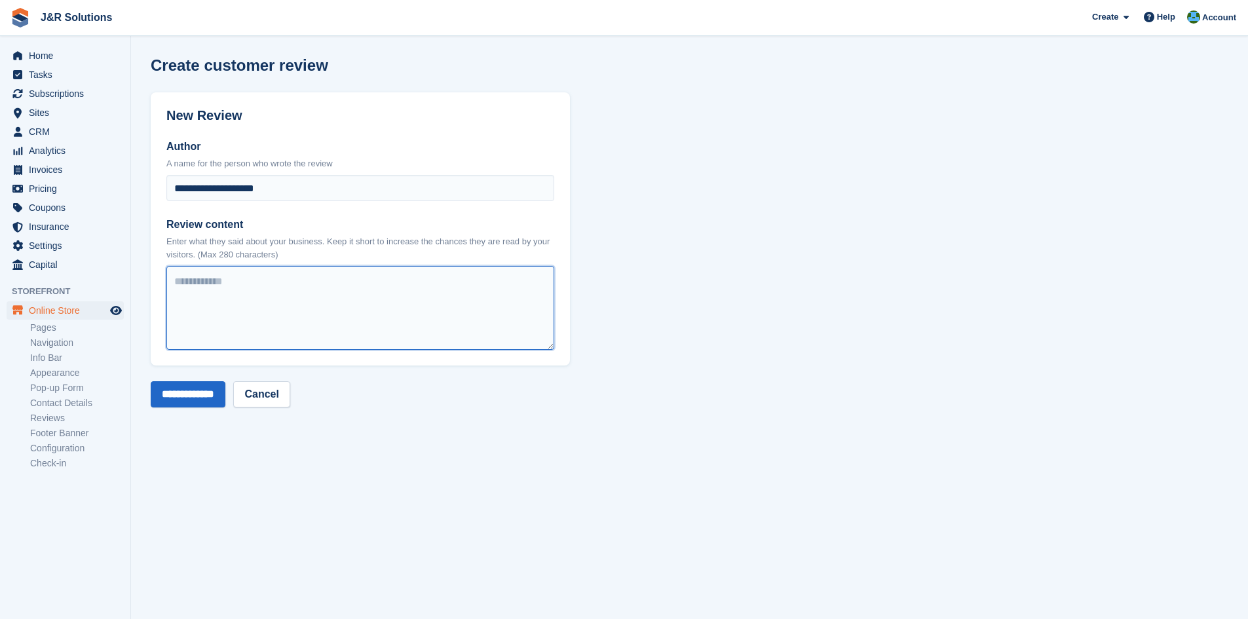
click at [319, 317] on textarea "Review content" at bounding box center [360, 308] width 388 height 84
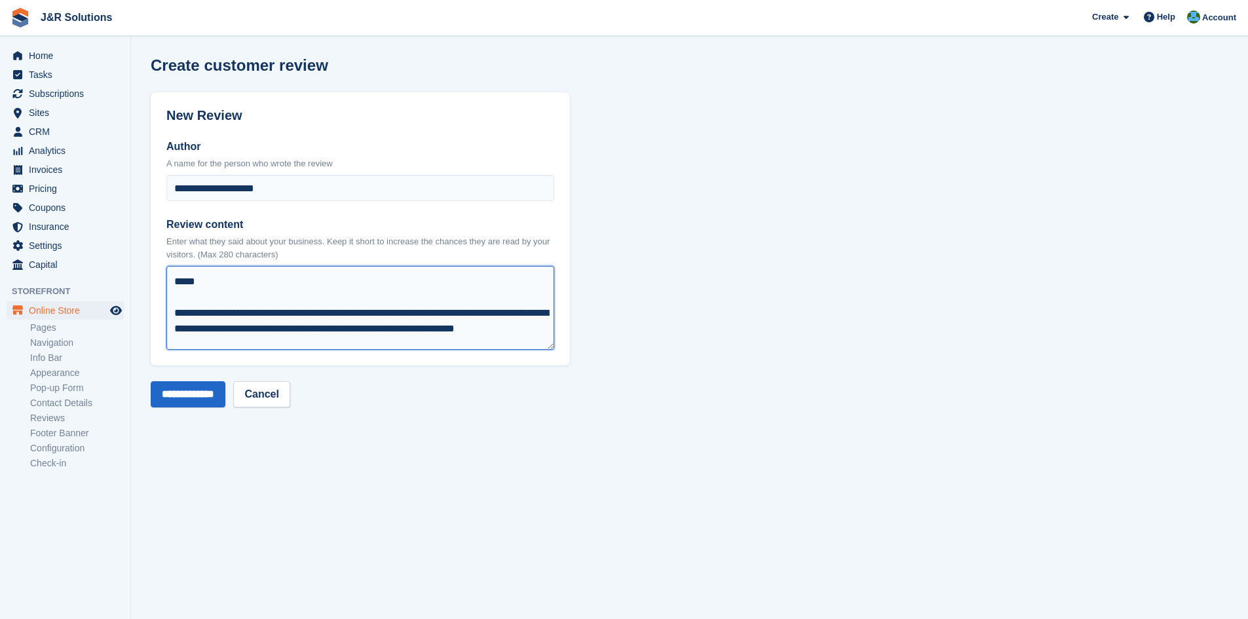
scroll to position [2, 0]
type textarea "**********"
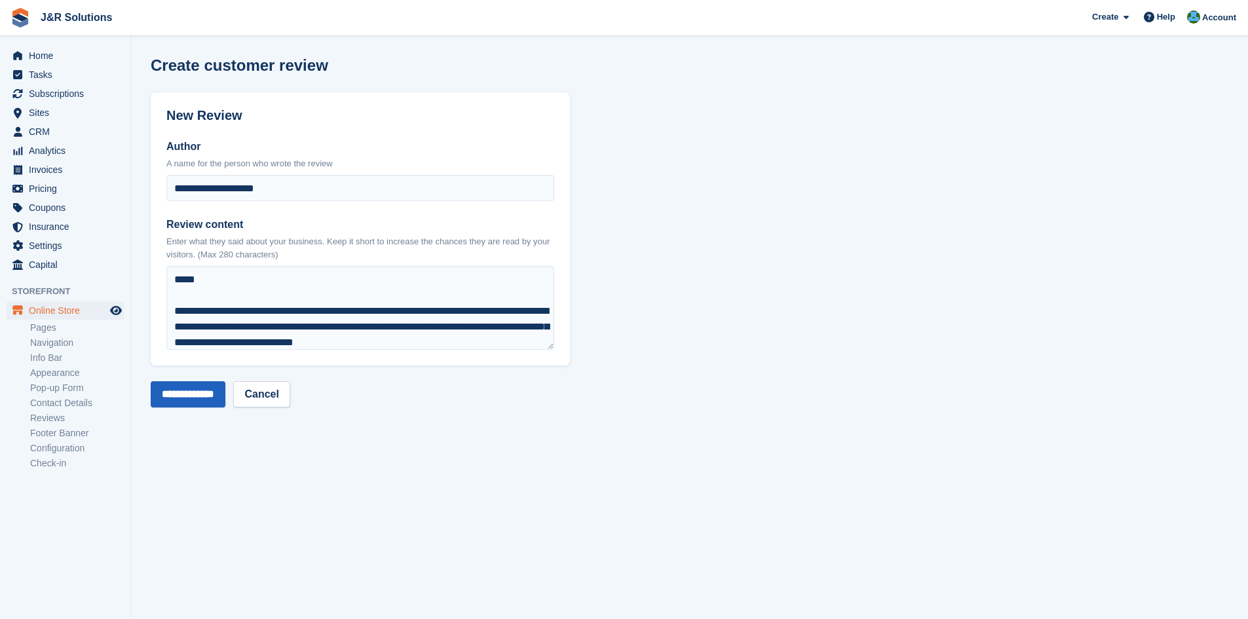
drag, startPoint x: 200, startPoint y: 377, endPoint x: 200, endPoint y: 400, distance: 22.3
click at [200, 400] on form "**********" at bounding box center [360, 249] width 419 height 315
click at [200, 400] on input "**********" at bounding box center [188, 394] width 75 height 26
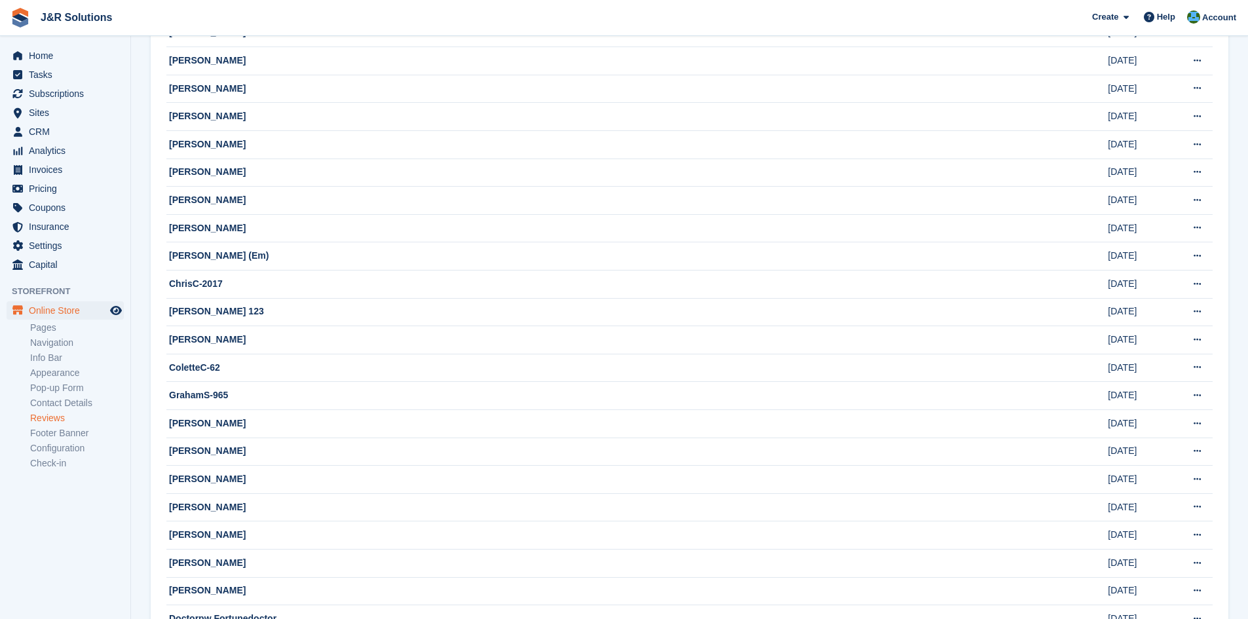
scroll to position [131, 0]
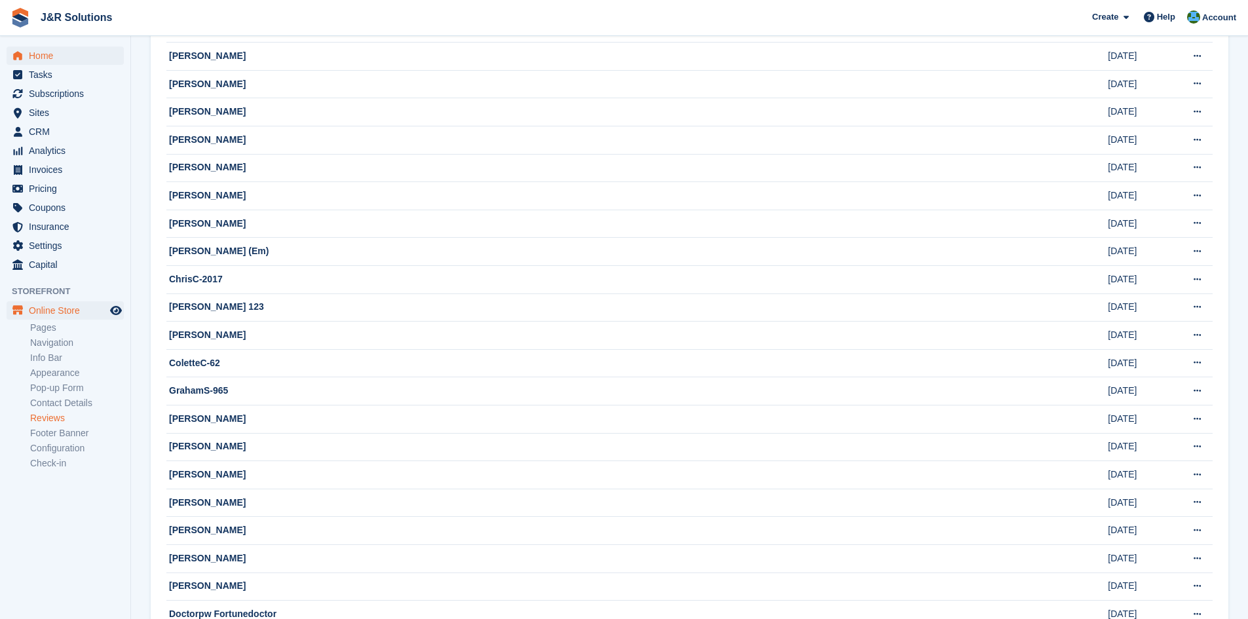
drag, startPoint x: 92, startPoint y: 39, endPoint x: 85, endPoint y: 50, distance: 12.9
click at [92, 40] on aside "Home Tasks Subscriptions Subscriptions Subscriptions Contracts Price increases …" at bounding box center [65, 313] width 130 height 554
click at [76, 69] on span "Tasks" at bounding box center [68, 75] width 79 height 18
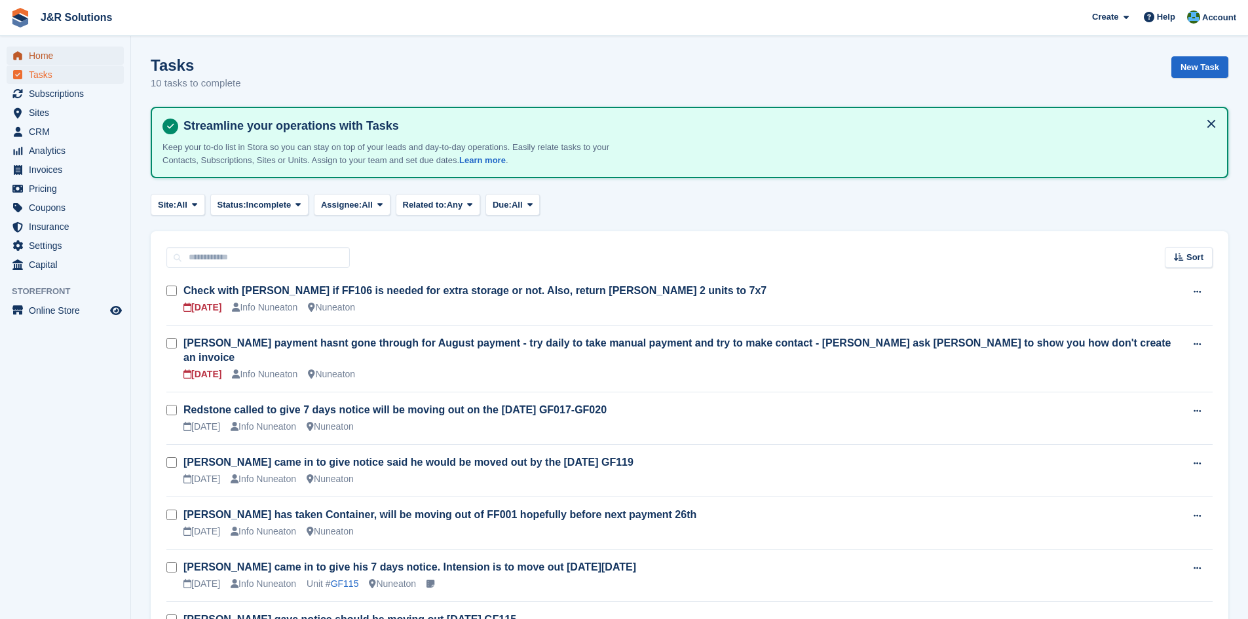
click at [75, 58] on span "Home" at bounding box center [68, 56] width 79 height 18
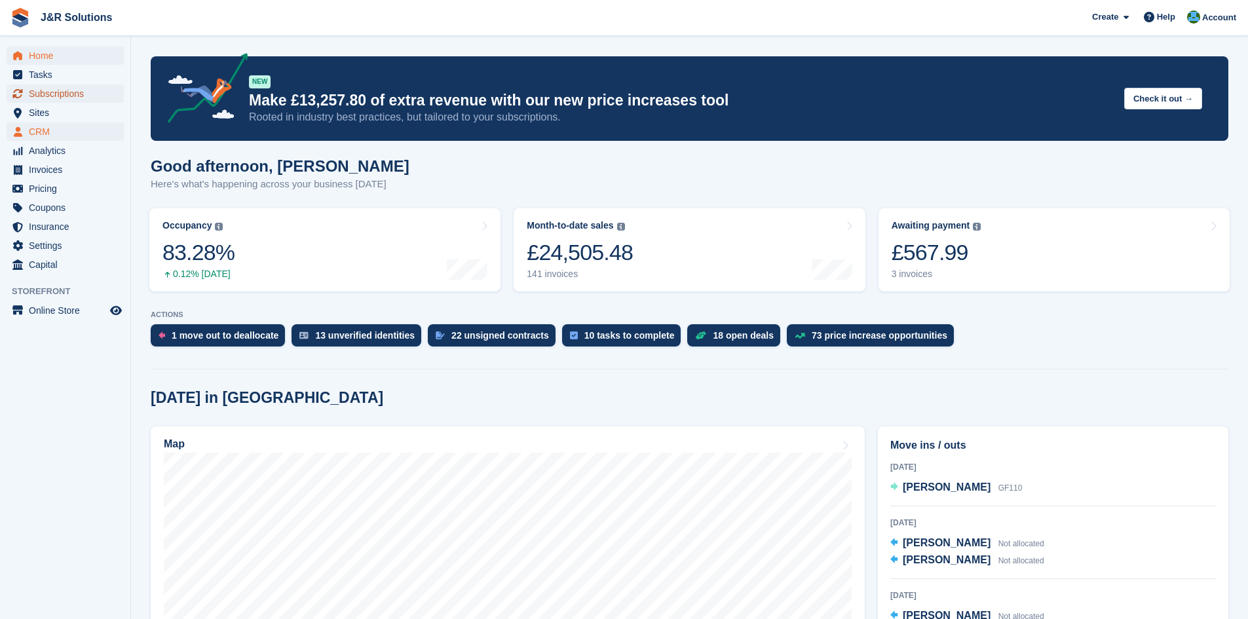
click at [35, 94] on span "Subscriptions" at bounding box center [68, 94] width 79 height 18
click at [42, 124] on span "CRM" at bounding box center [68, 132] width 79 height 18
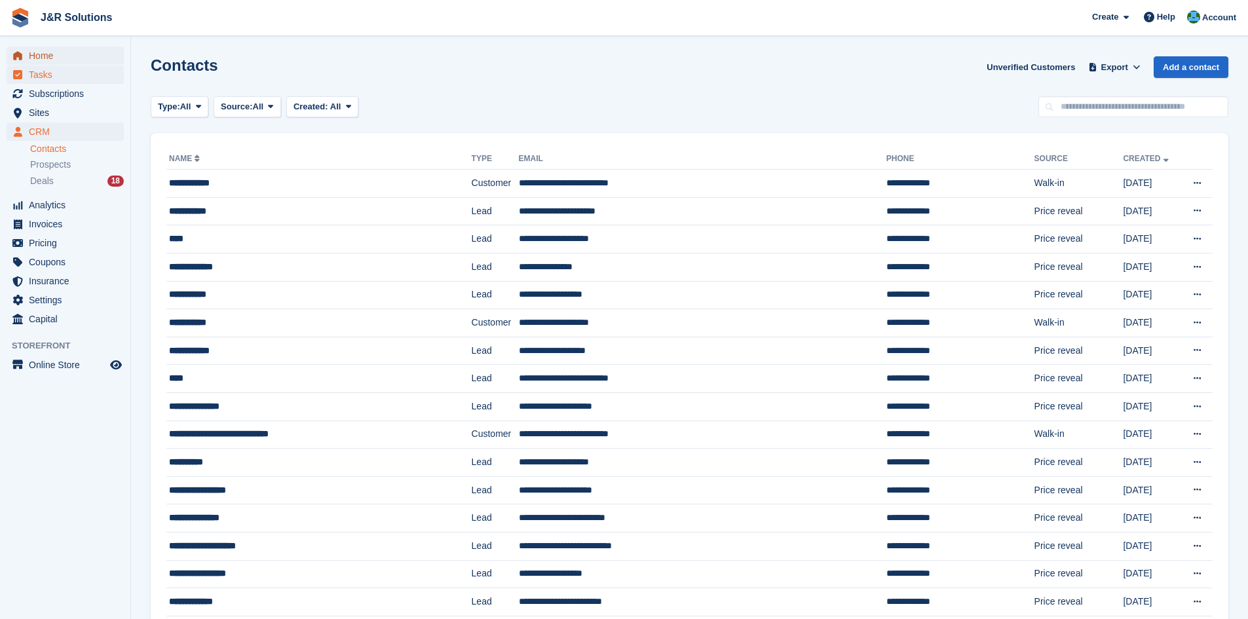
drag, startPoint x: 47, startPoint y: 64, endPoint x: 43, endPoint y: 77, distance: 13.1
click at [47, 65] on ul "Home" at bounding box center [65, 56] width 130 height 19
click at [43, 77] on span "Tasks" at bounding box center [68, 75] width 79 height 18
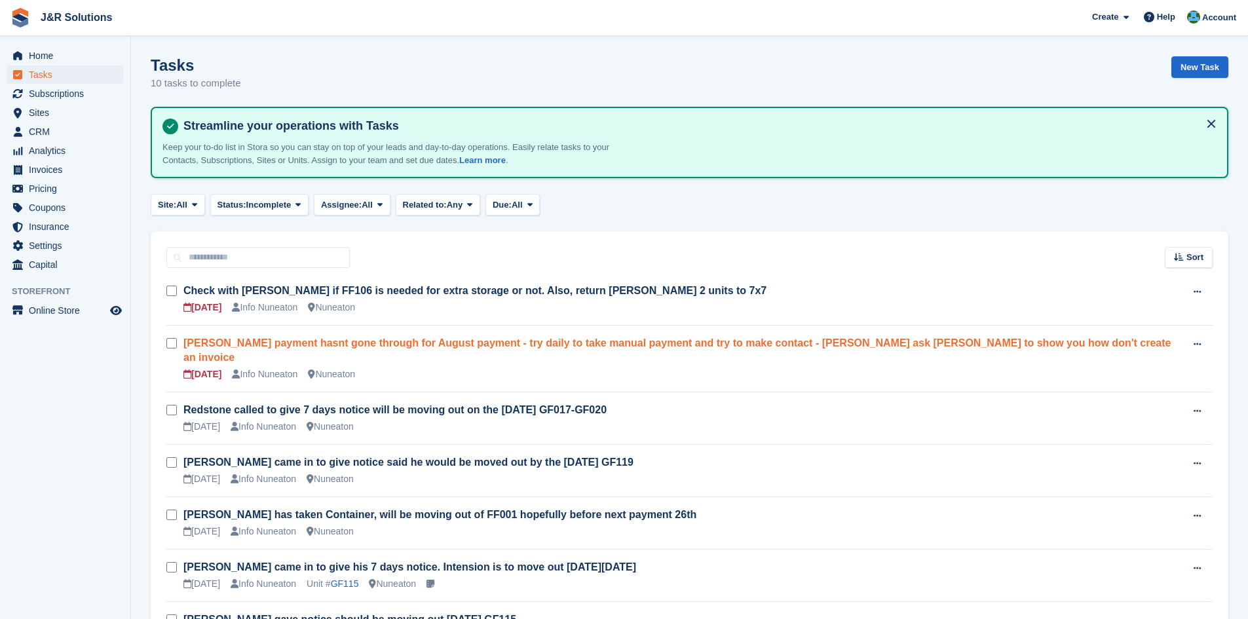
click at [421, 337] on link "[PERSON_NAME] payment hasnt gone through for August payment - try daily to take…" at bounding box center [676, 350] width 987 height 26
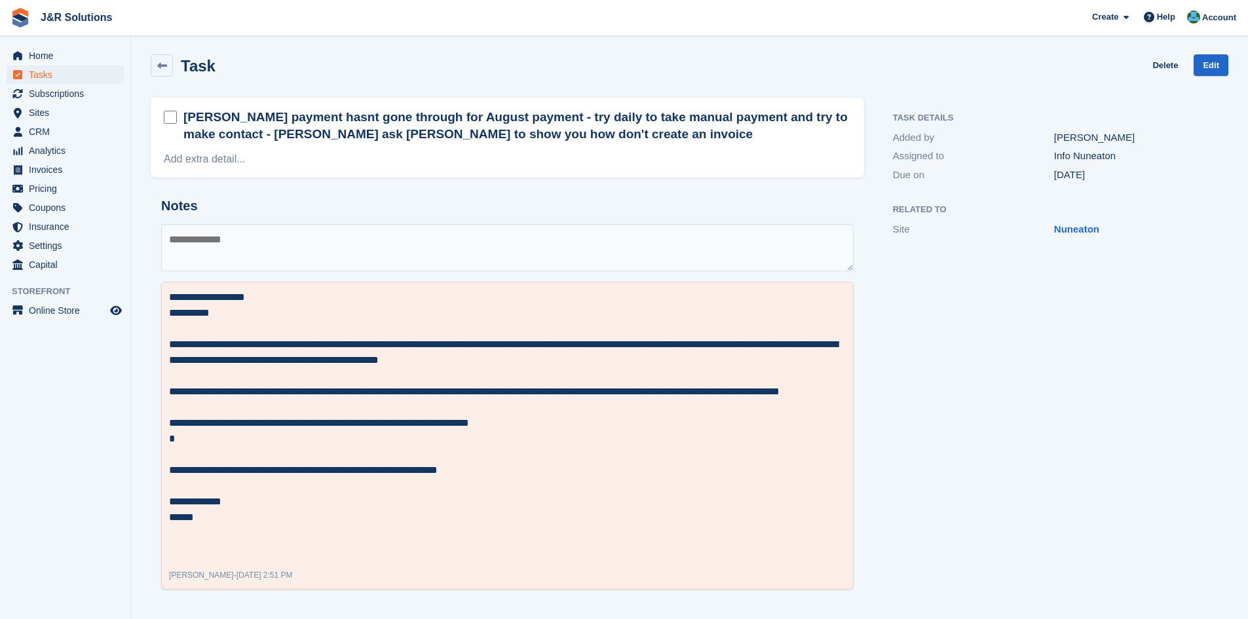
scroll to position [3, 0]
click at [760, 98] on div "[PERSON_NAME] payment hasnt gone through for August payment - try daily to take…" at bounding box center [507, 137] width 713 height 80
click at [418, 432] on textarea "**********" at bounding box center [507, 422] width 677 height 267
click at [518, 282] on div "**********" at bounding box center [507, 435] width 692 height 308
click at [501, 260] on textarea at bounding box center [507, 246] width 692 height 47
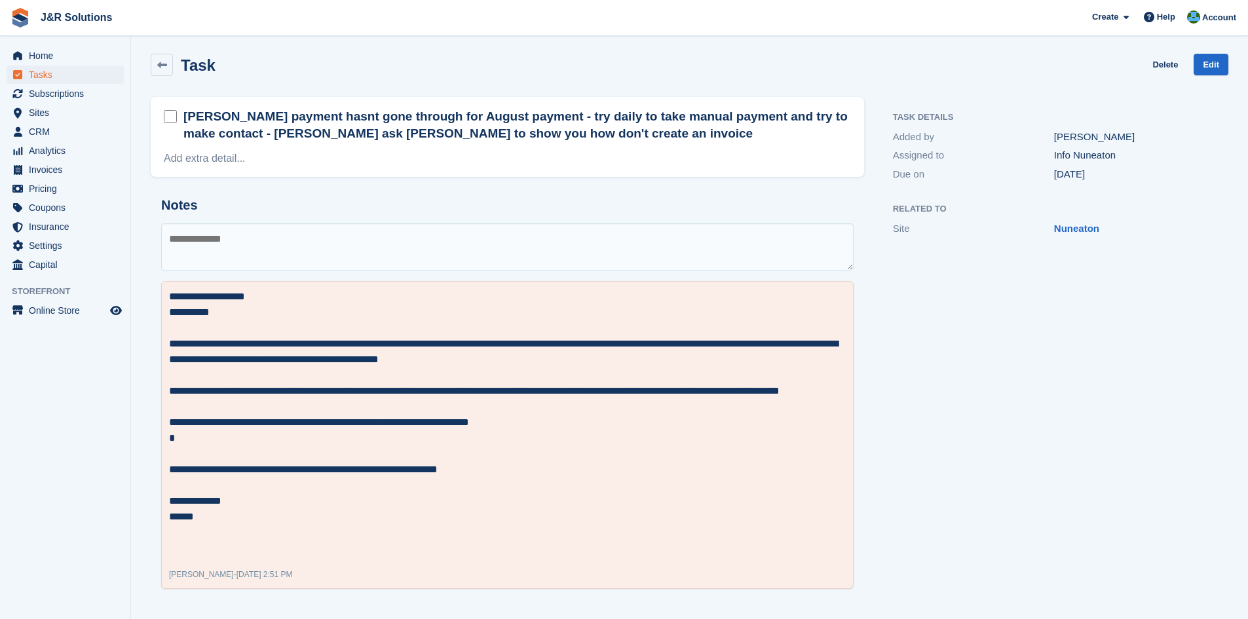
click at [1078, 393] on div "Task Details Added by [PERSON_NAME] Assigned to Info Nuneaton Due on [DATE] Rel…" at bounding box center [1054, 348] width 364 height 518
click at [1213, 9] on div "Account" at bounding box center [1213, 18] width 58 height 23
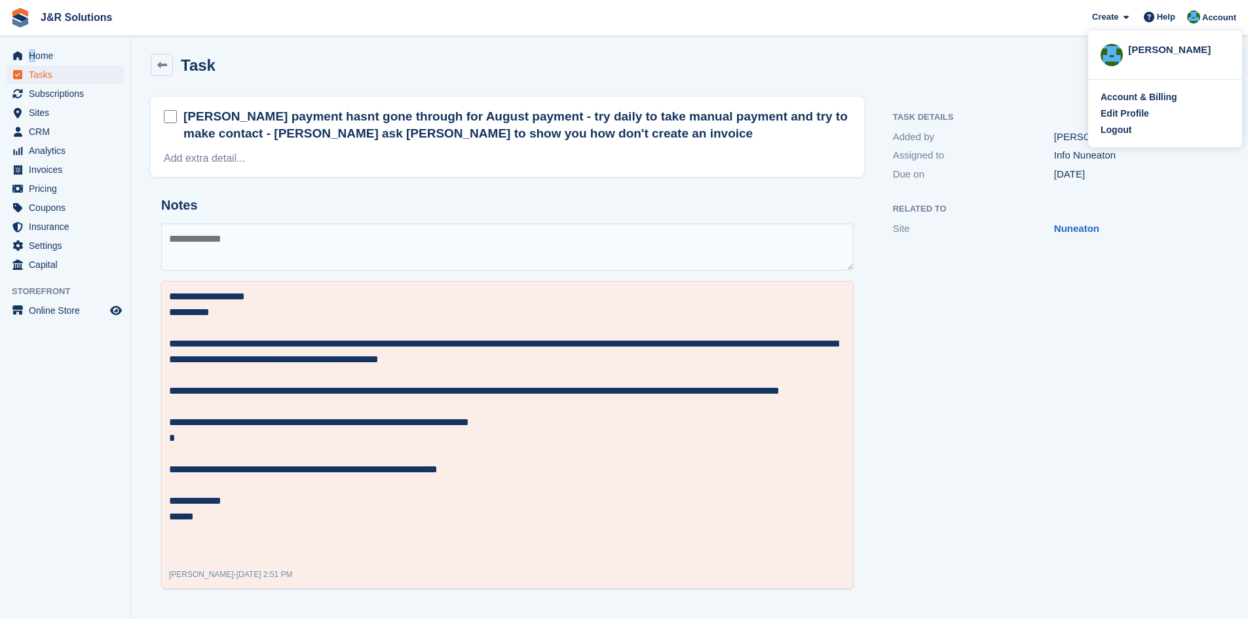
click at [35, 41] on aside "Home Tasks Subscriptions Subscriptions Subscriptions Contracts Price increases …" at bounding box center [65, 313] width 130 height 554
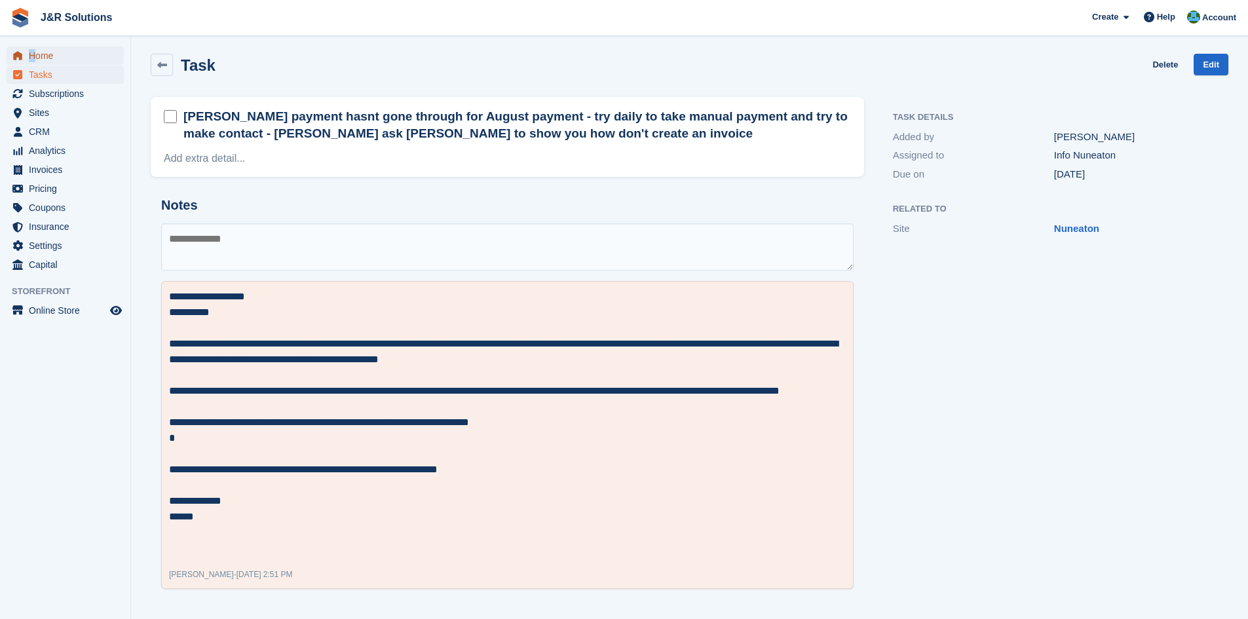
click at [35, 49] on span "Home" at bounding box center [68, 56] width 79 height 18
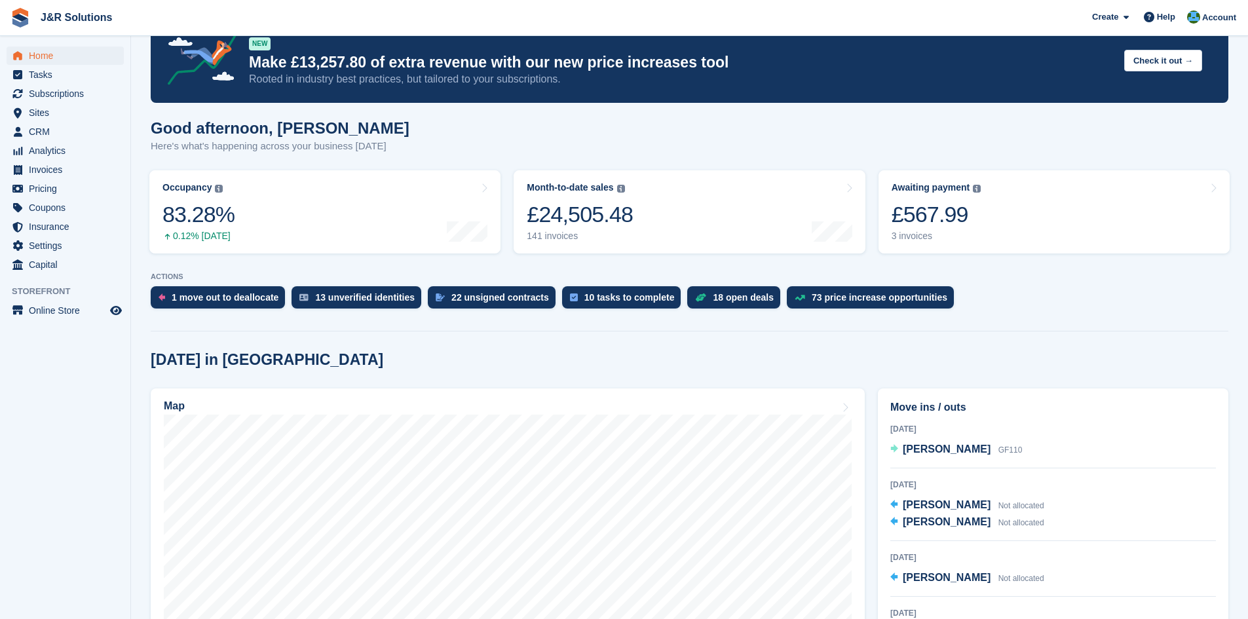
scroll to position [393, 0]
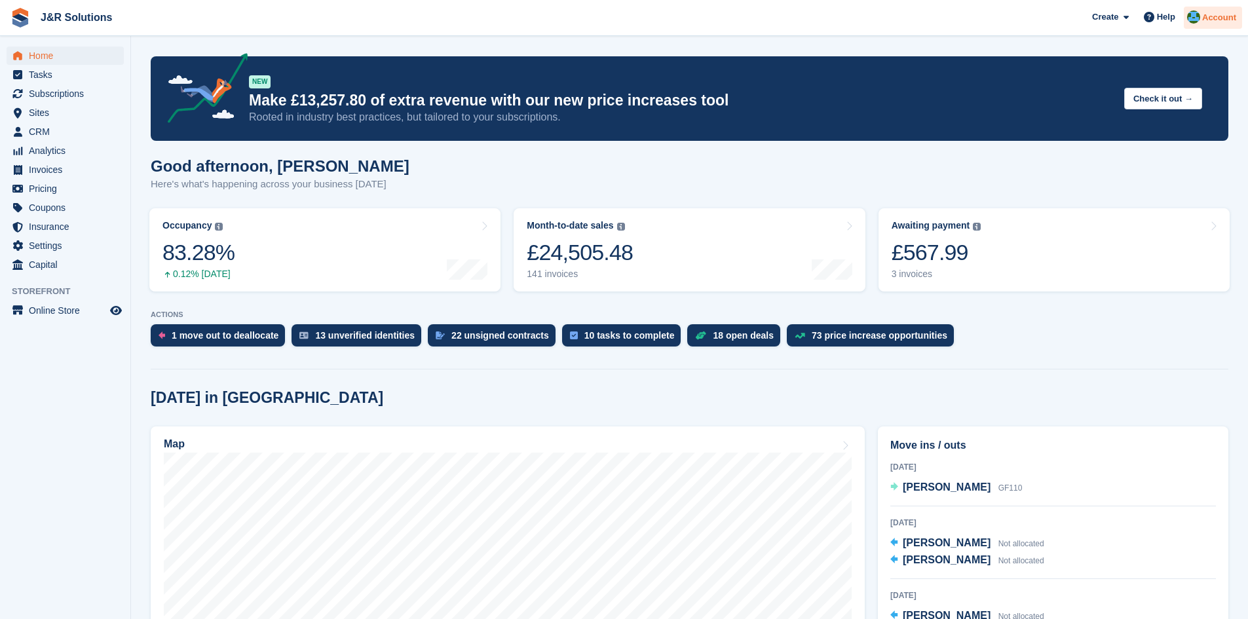
click at [1192, 25] on div at bounding box center [1193, 19] width 13 height 18
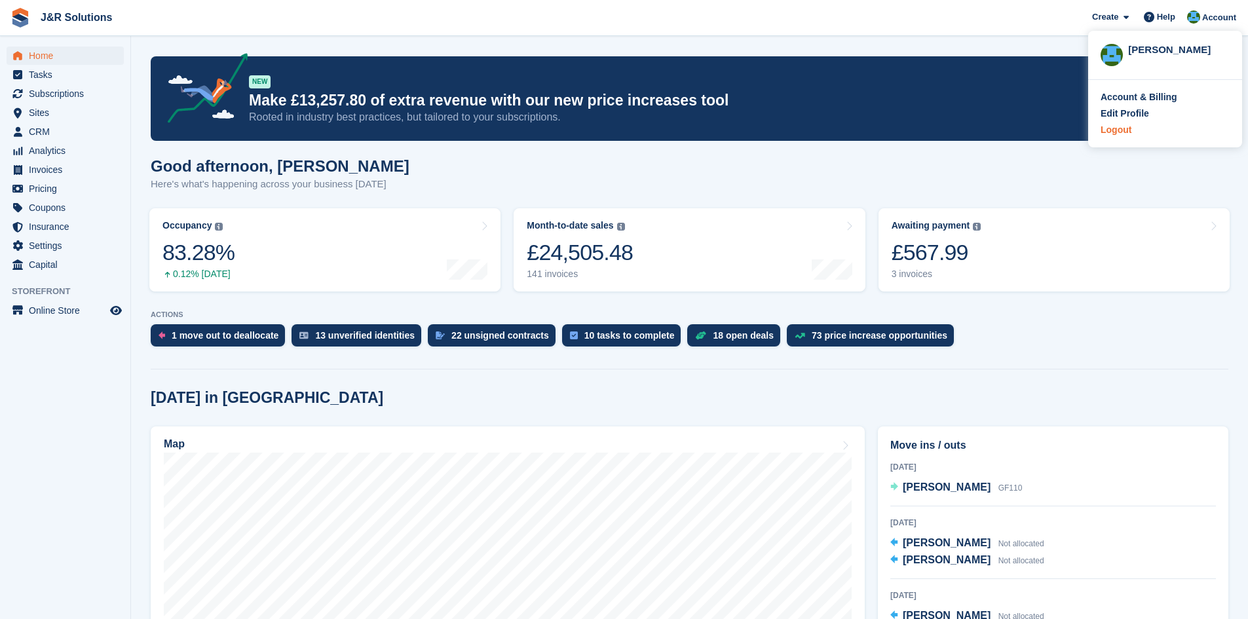
click at [1145, 129] on div "Logout" at bounding box center [1165, 130] width 129 height 14
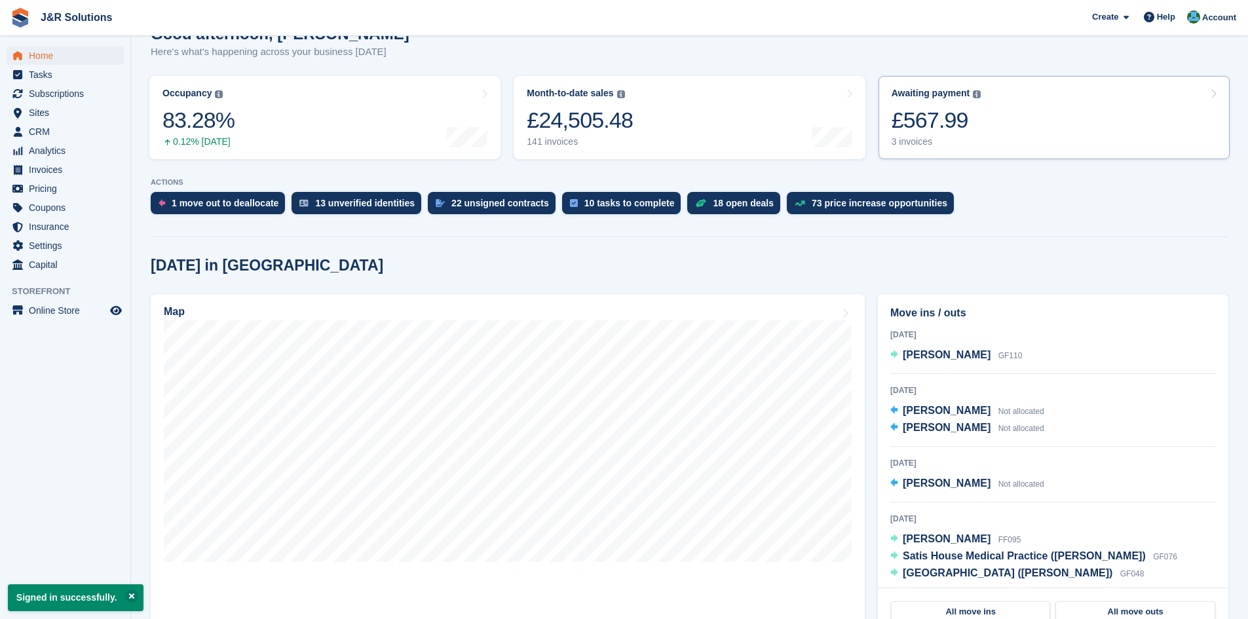
scroll to position [131, 0]
